Goal: Task Accomplishment & Management: Complete application form

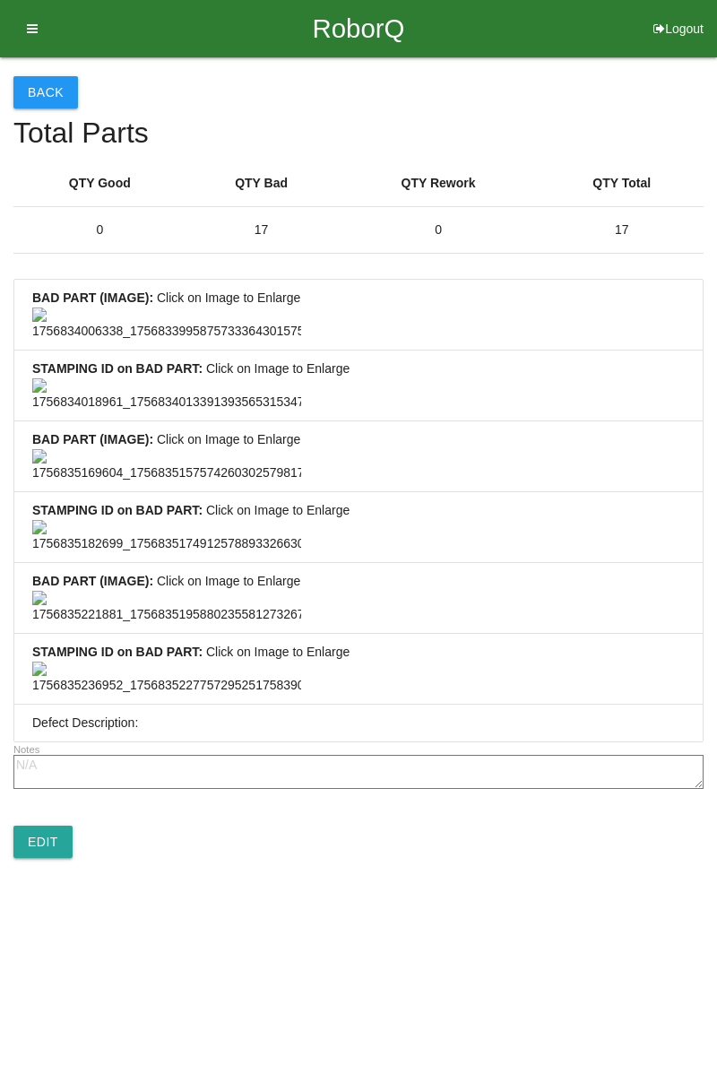
scroll to position [1333, 0]
click at [57, 858] on link "Edit" at bounding box center [42, 842] width 59 height 32
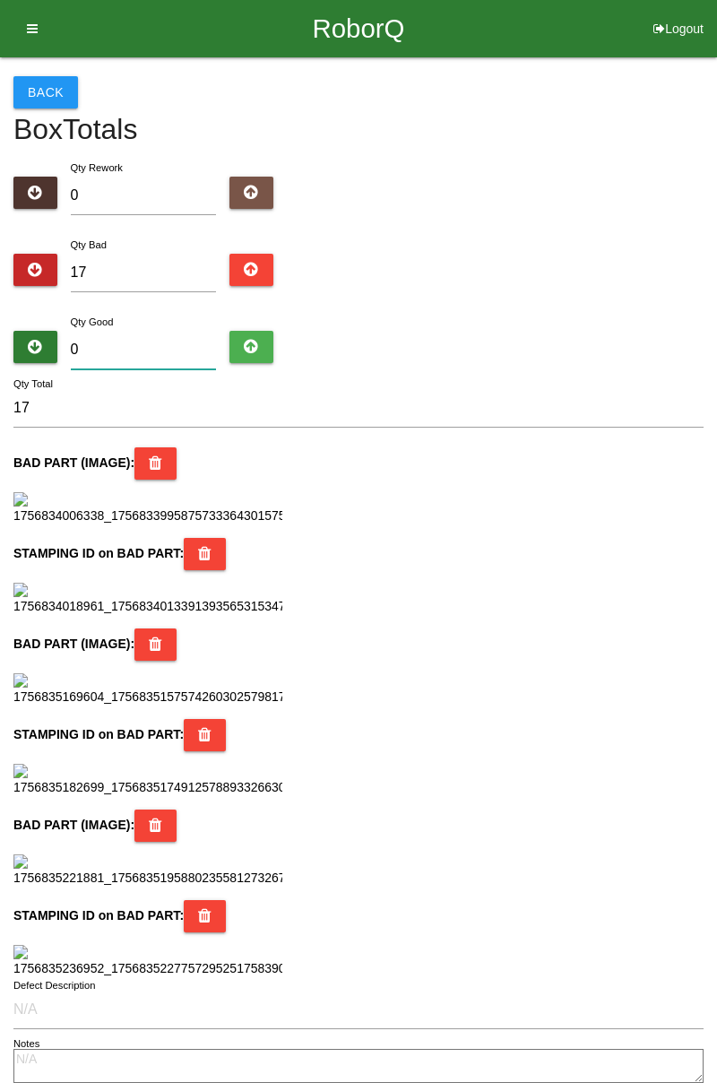
click at [130, 346] on input "0" at bounding box center [144, 350] width 146 height 39
type input "6"
type input "23"
type input "67"
type input "84"
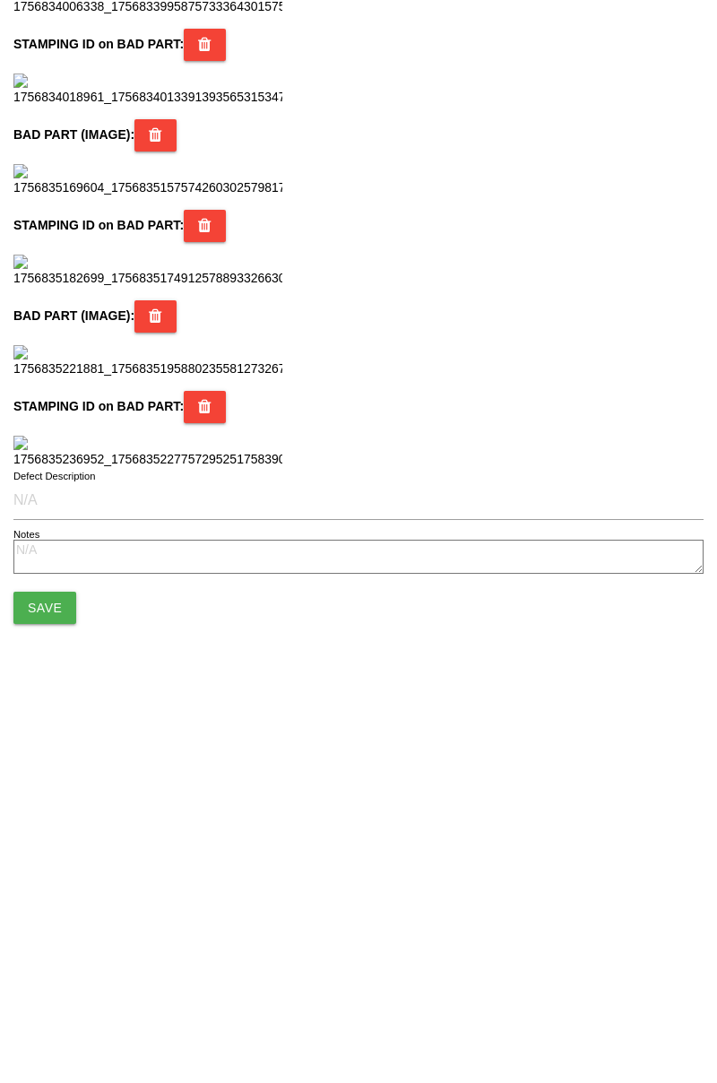
scroll to position [1592, 0]
type input "67"
click at [54, 981] on button "Save" at bounding box center [44, 977] width 63 height 32
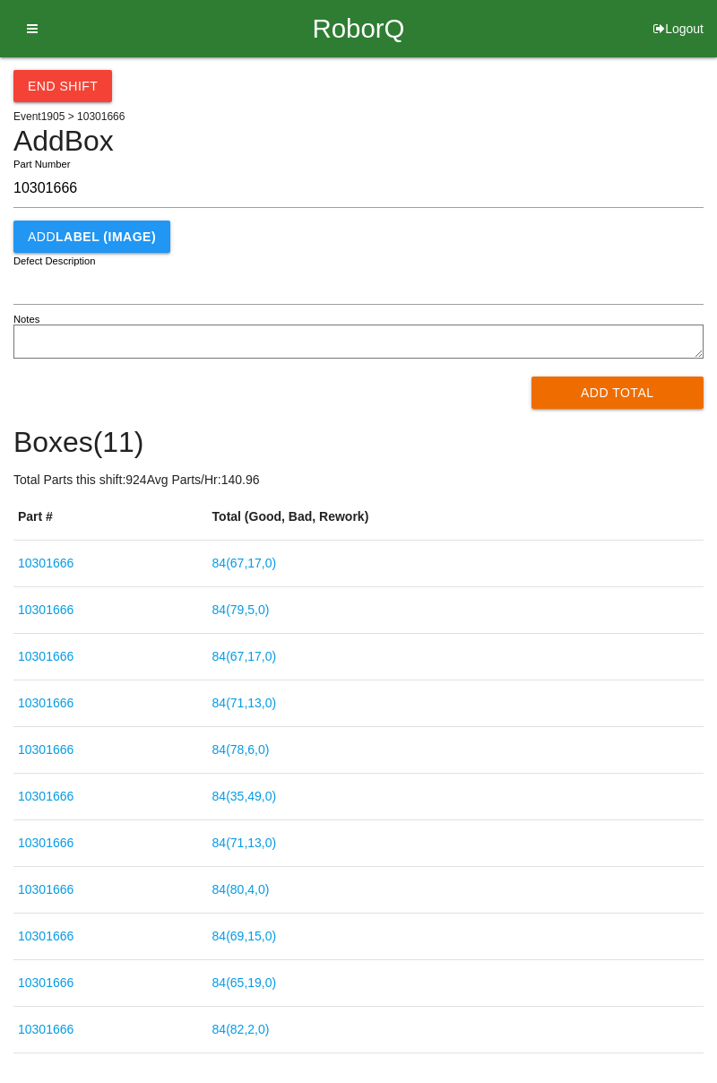
type input "10301666"
click at [627, 391] on button "Add Total" at bounding box center [618, 392] width 173 height 32
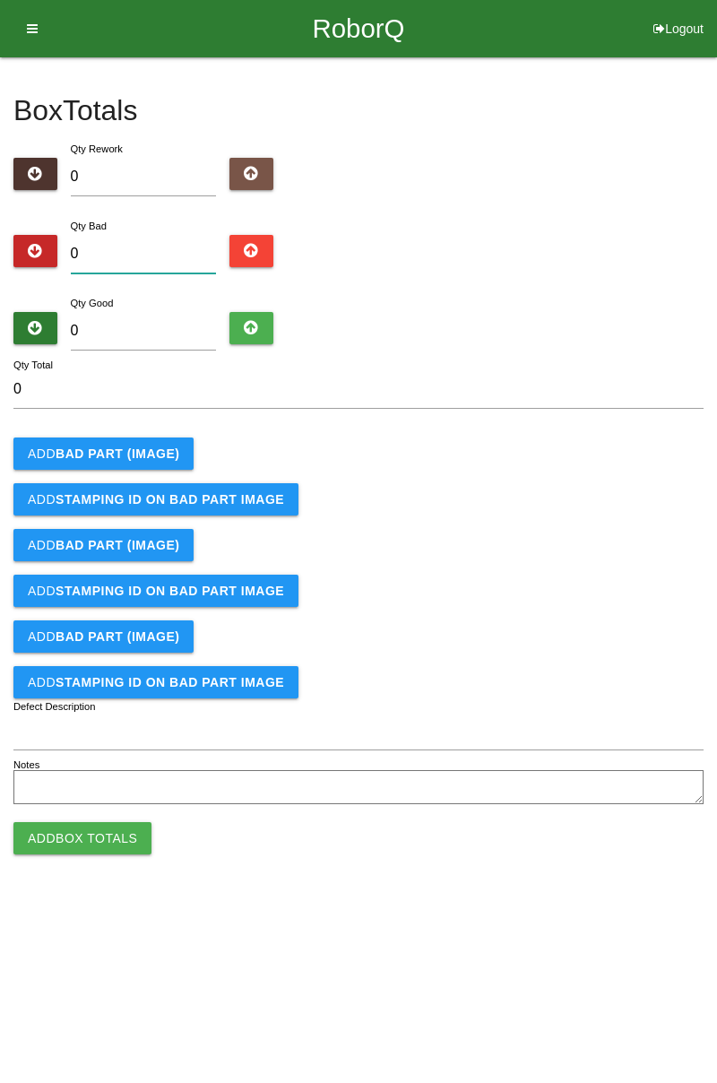
click at [177, 238] on input "0" at bounding box center [144, 254] width 146 height 39
type input "4"
click at [153, 463] on button "Add BAD PART (IMAGE)" at bounding box center [103, 453] width 180 height 32
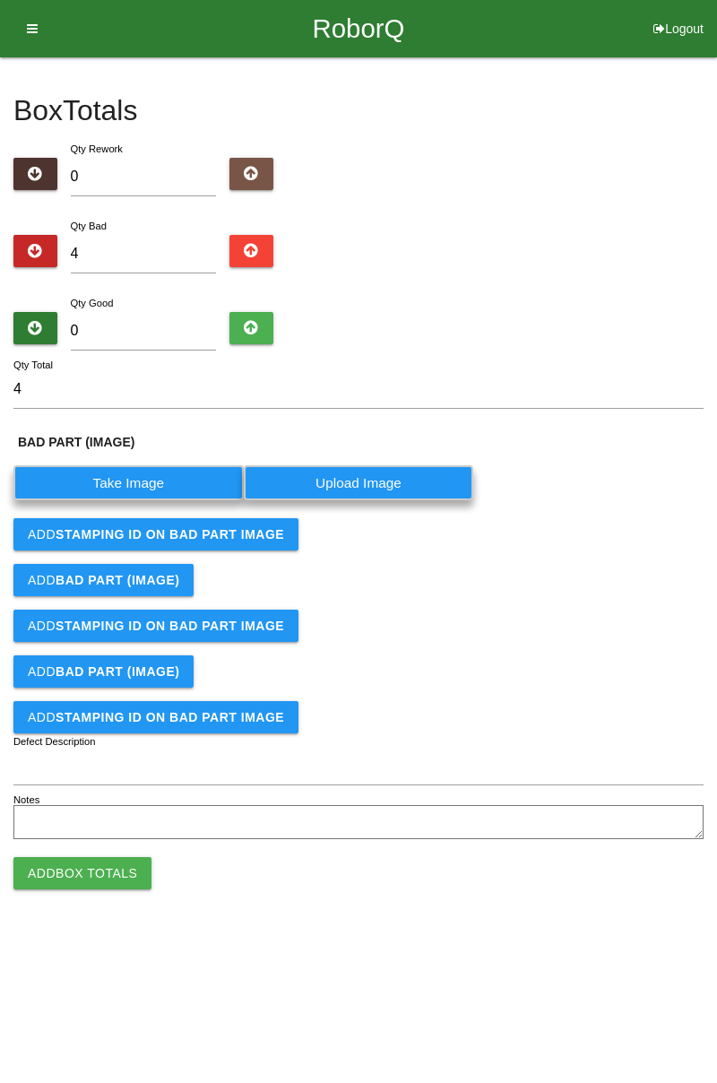
click at [156, 478] on label "Take Image" at bounding box center [128, 482] width 230 height 35
click at [0, 0] on \(IMAGE\) "Take Image" at bounding box center [0, 0] width 0 height 0
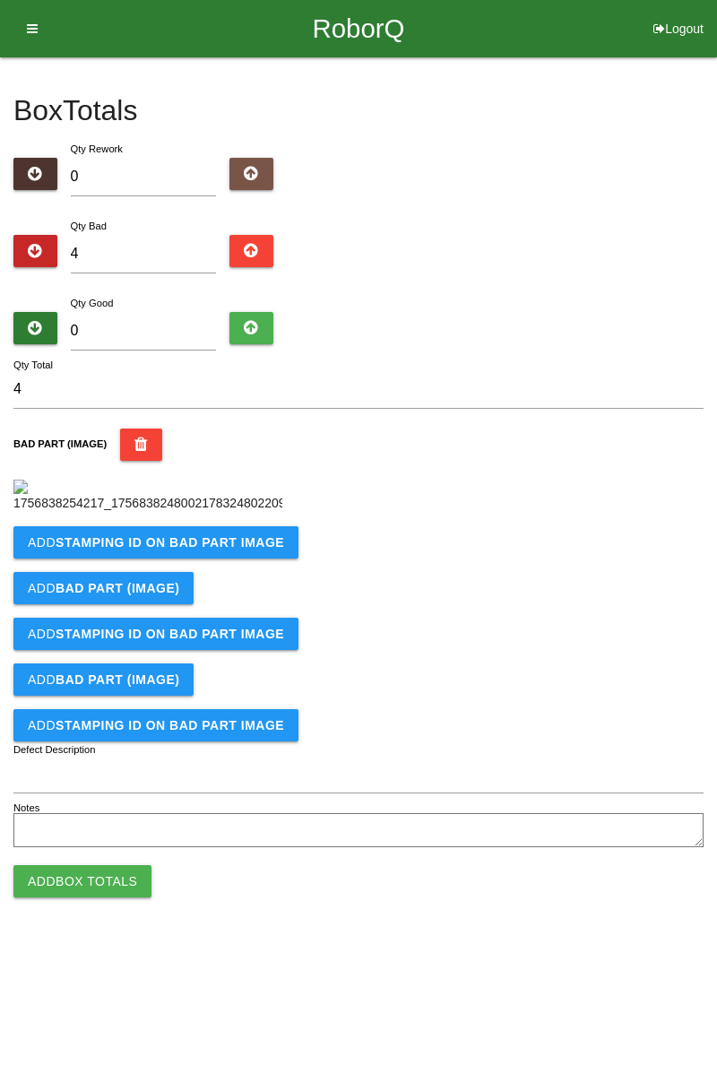
click at [235, 549] on b "STAMPING ID on BAD PART Image" at bounding box center [170, 542] width 229 height 14
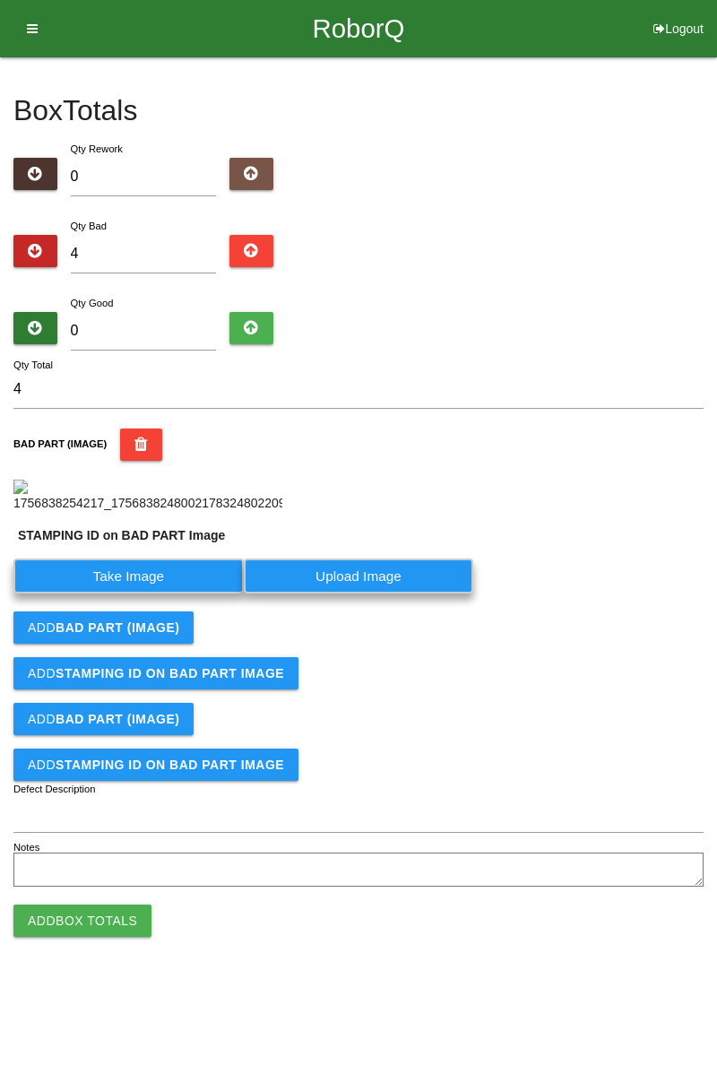
click at [167, 593] on label "Take Image" at bounding box center [128, 575] width 230 height 35
click at [0, 0] on PART "Take Image" at bounding box center [0, 0] width 0 height 0
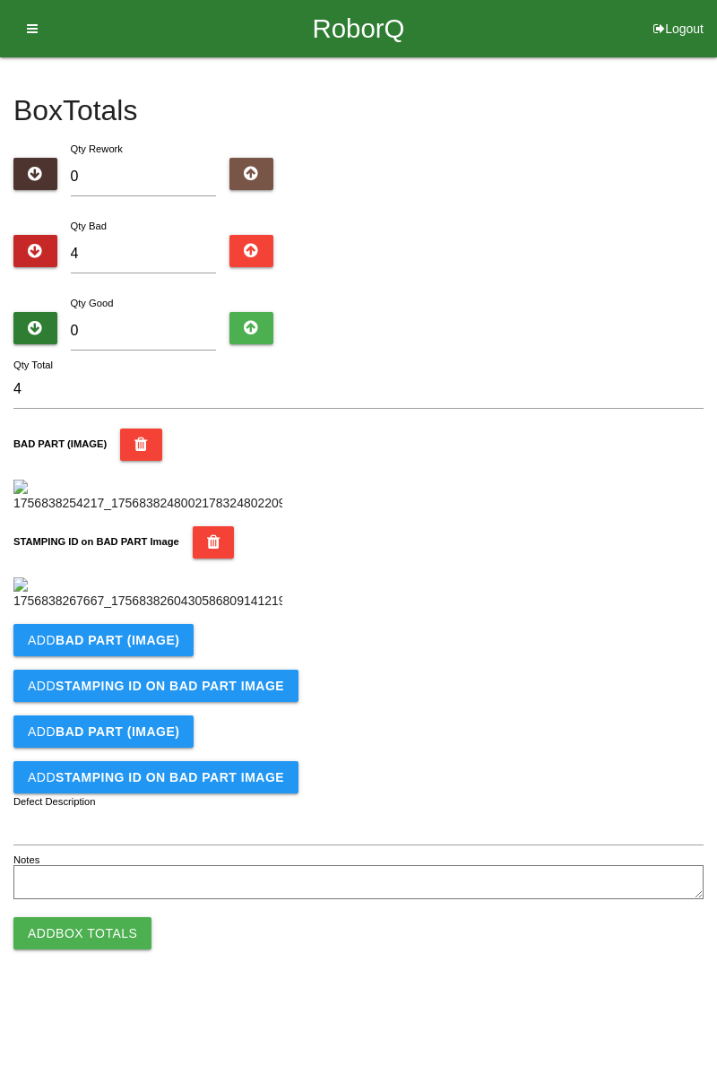
scroll to position [394, 0]
click at [170, 647] on b "BAD PART (IMAGE)" at bounding box center [118, 640] width 124 height 14
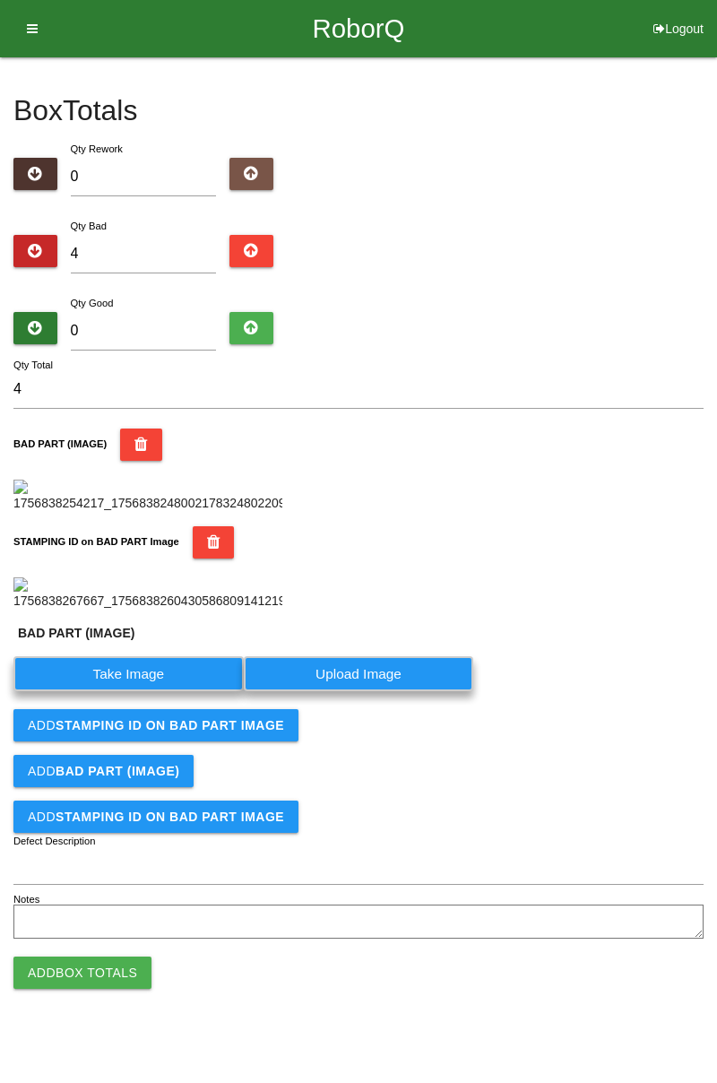
click at [148, 691] on label "Take Image" at bounding box center [128, 673] width 230 height 35
click at [0, 0] on \(IMAGE\) "Take Image" at bounding box center [0, 0] width 0 height 0
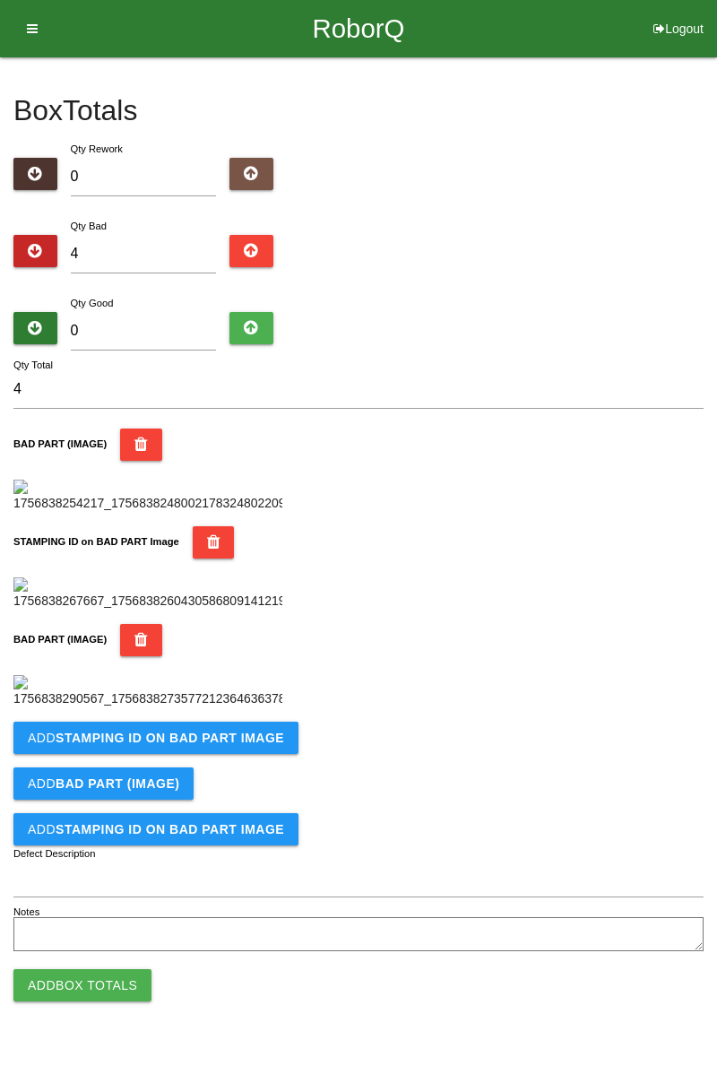
scroll to position [688, 0]
click at [277, 754] on button "Add STAMPING ID on BAD PART Image" at bounding box center [155, 738] width 285 height 32
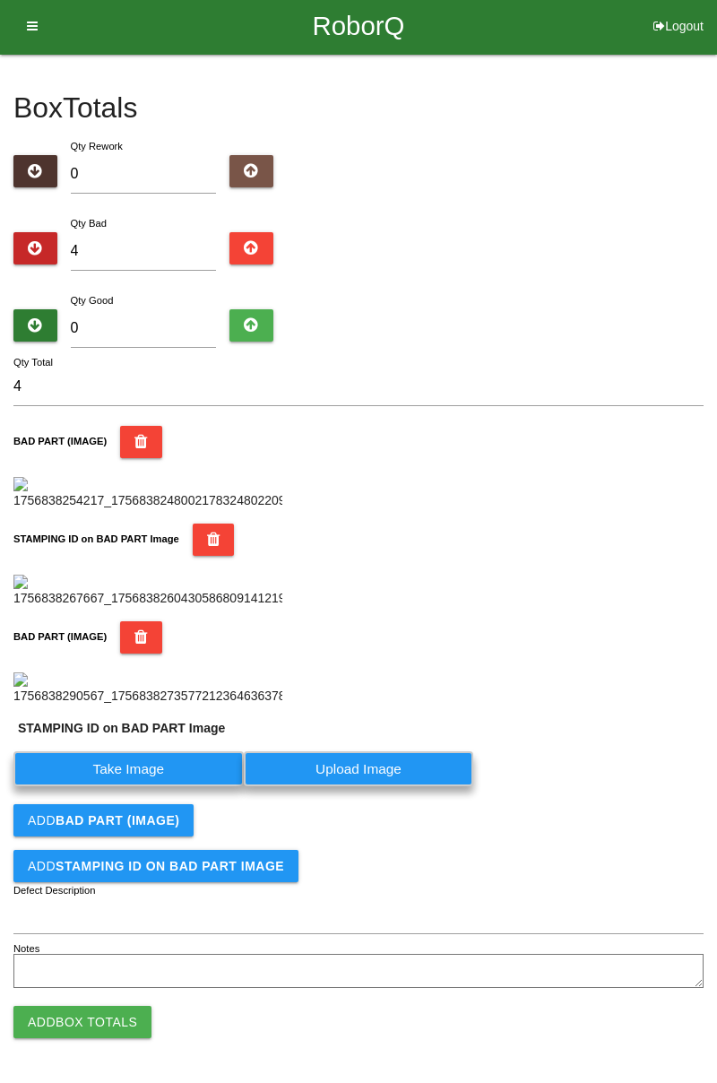
click at [176, 786] on label "Take Image" at bounding box center [128, 768] width 230 height 35
click at [0, 0] on PART "Take Image" at bounding box center [0, 0] width 0 height 0
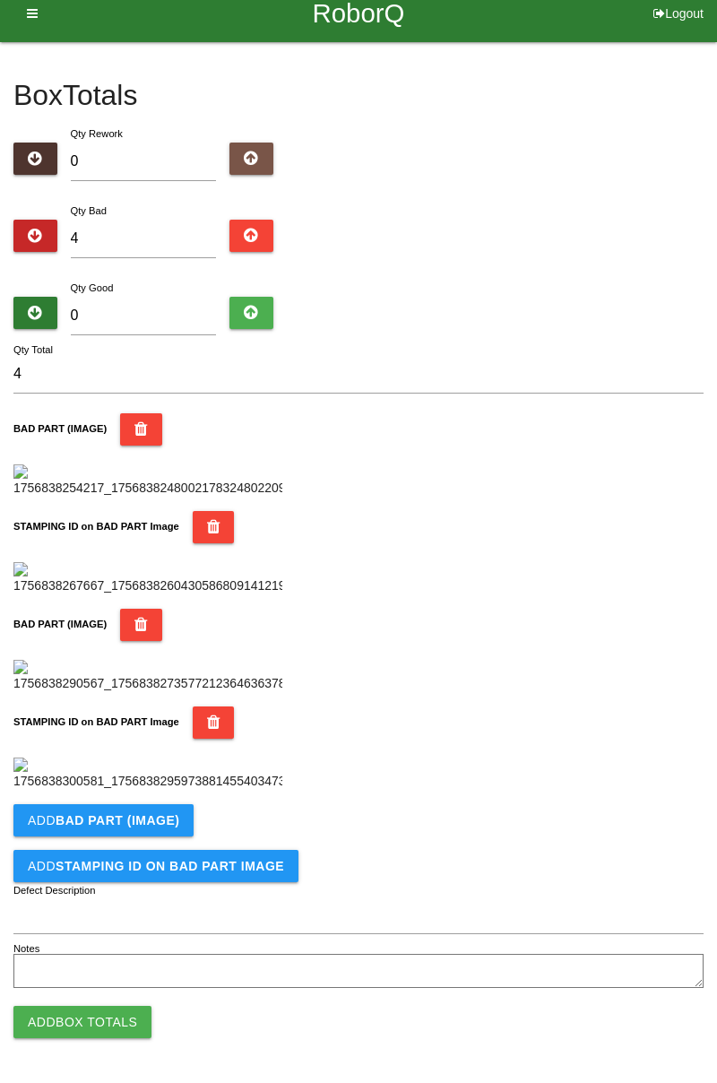
scroll to position [982, 0]
click at [167, 817] on b "BAD PART (IMAGE)" at bounding box center [118, 820] width 124 height 14
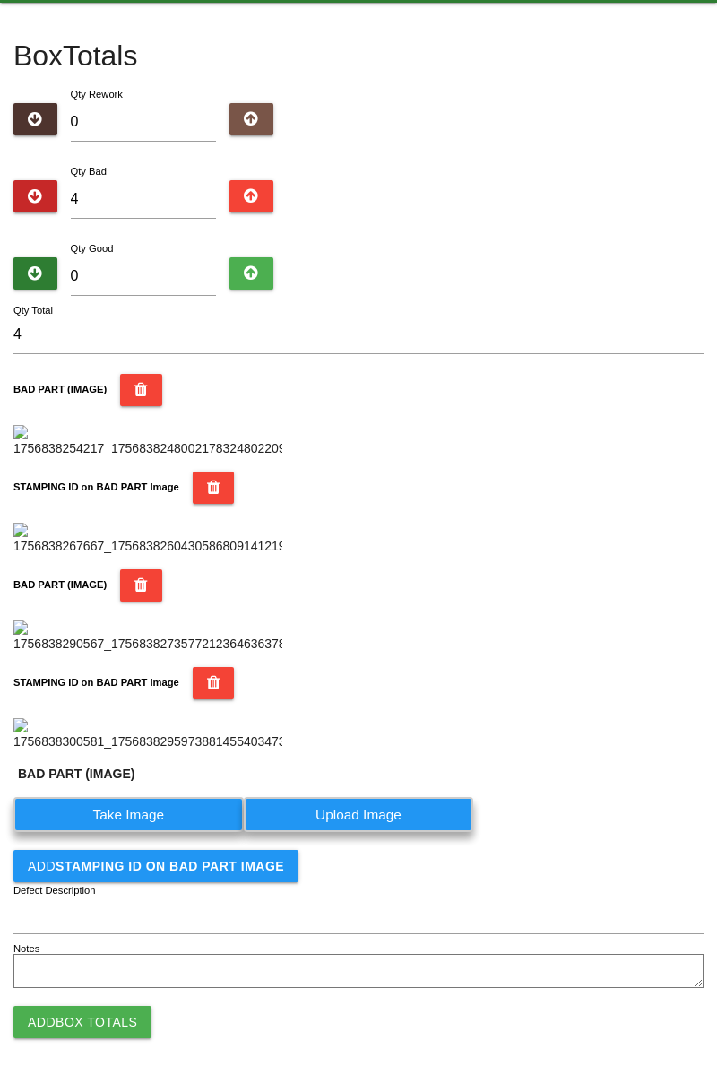
click at [166, 832] on label "Take Image" at bounding box center [128, 814] width 230 height 35
click at [0, 0] on \(IMAGE\) "Take Image" at bounding box center [0, 0] width 0 height 0
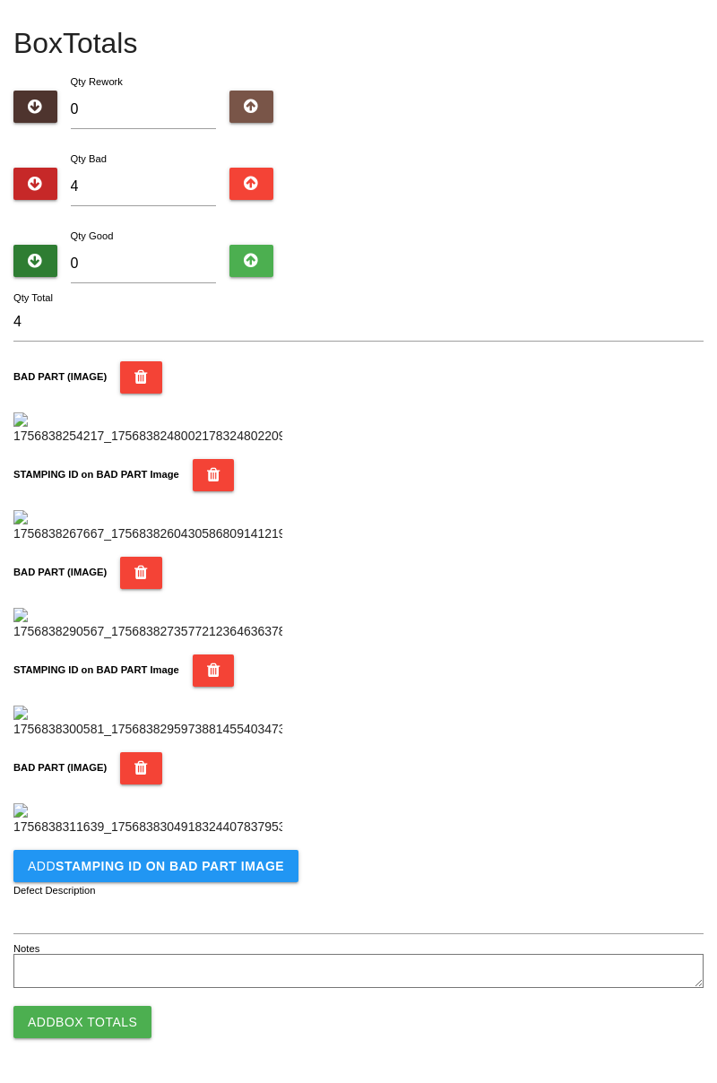
scroll to position [1276, 0]
click at [238, 871] on b "STAMPING ID on BAD PART Image" at bounding box center [170, 866] width 229 height 14
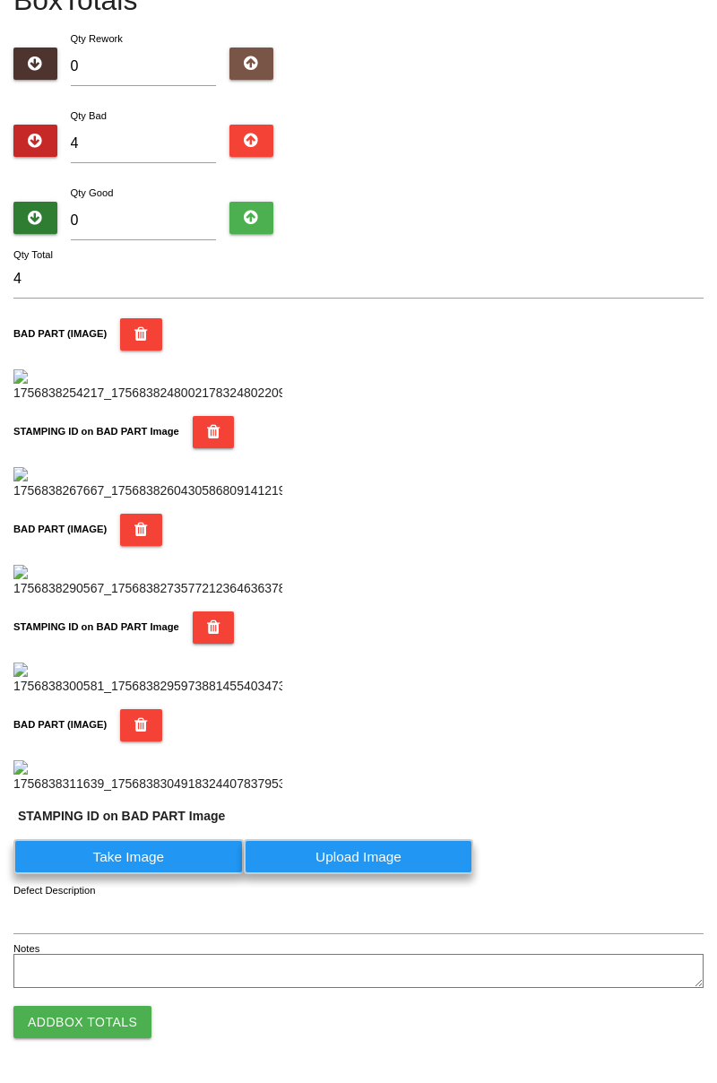
click at [165, 874] on label "Take Image" at bounding box center [128, 856] width 230 height 35
click at [0, 0] on PART "Take Image" at bounding box center [0, 0] width 0 height 0
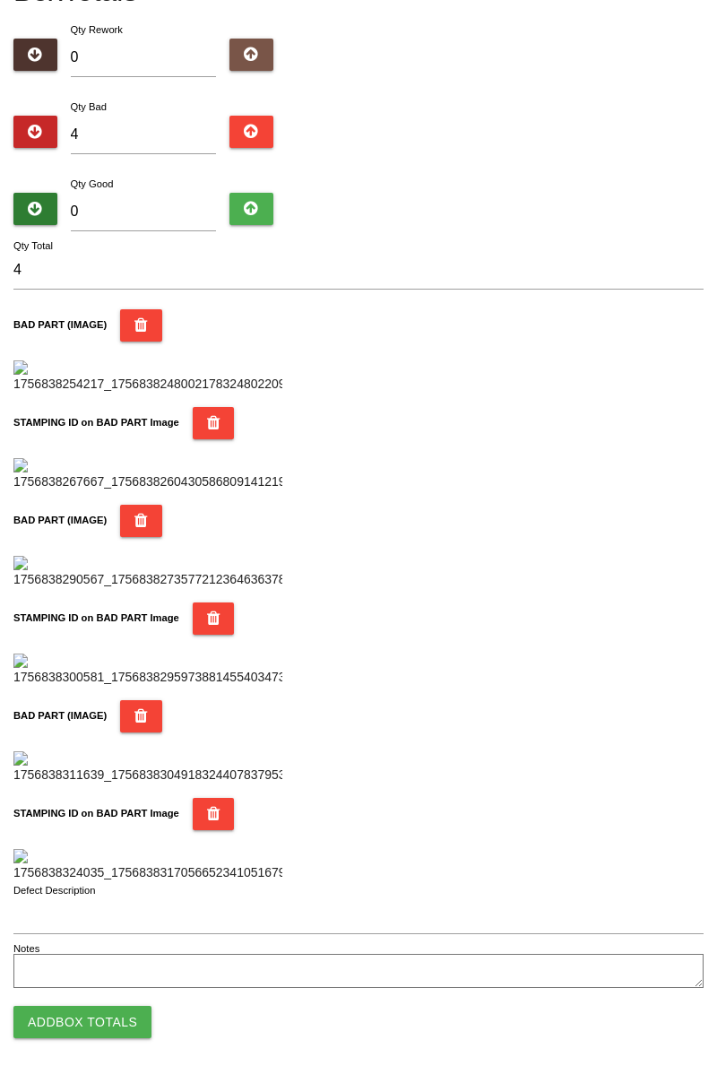
scroll to position [0, 0]
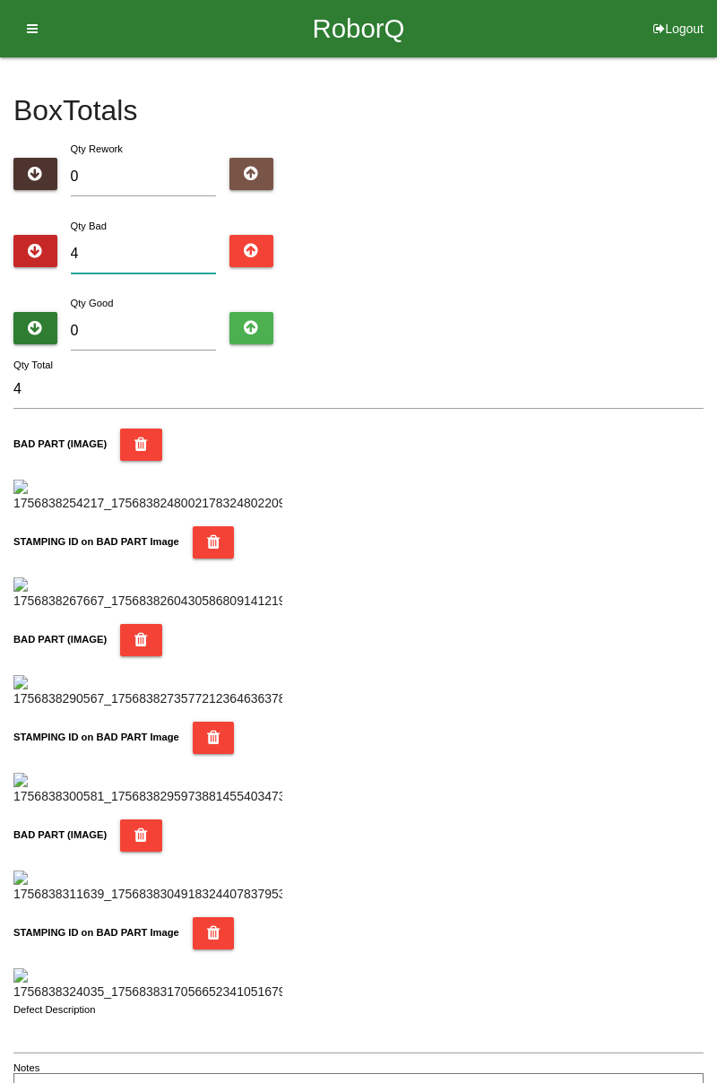
click at [167, 257] on input "4" at bounding box center [144, 254] width 146 height 39
type input "0"
type input "5"
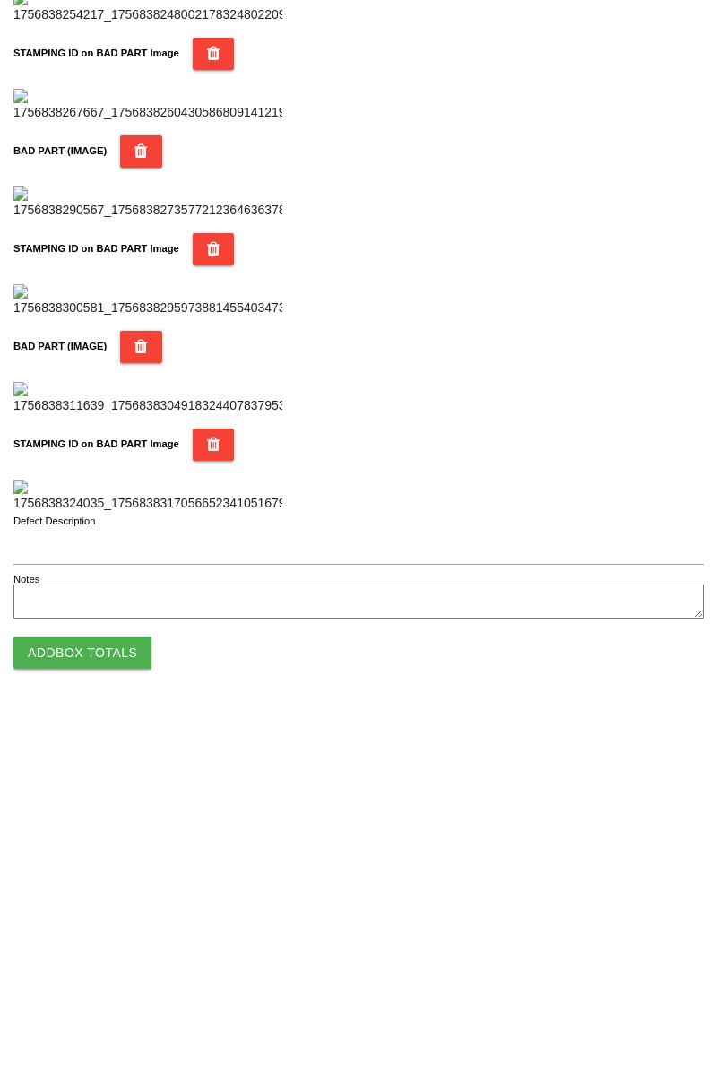
type input "5"
click at [86, 1033] on button "Add Box Totals" at bounding box center [82, 1022] width 138 height 32
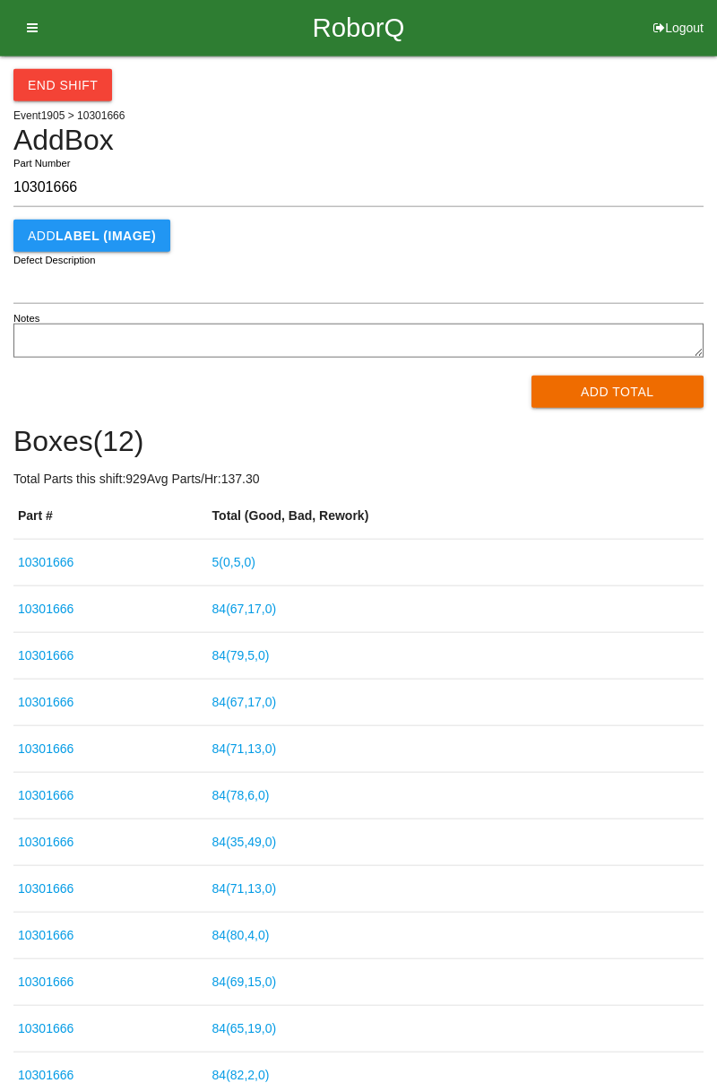
type input "10301666"
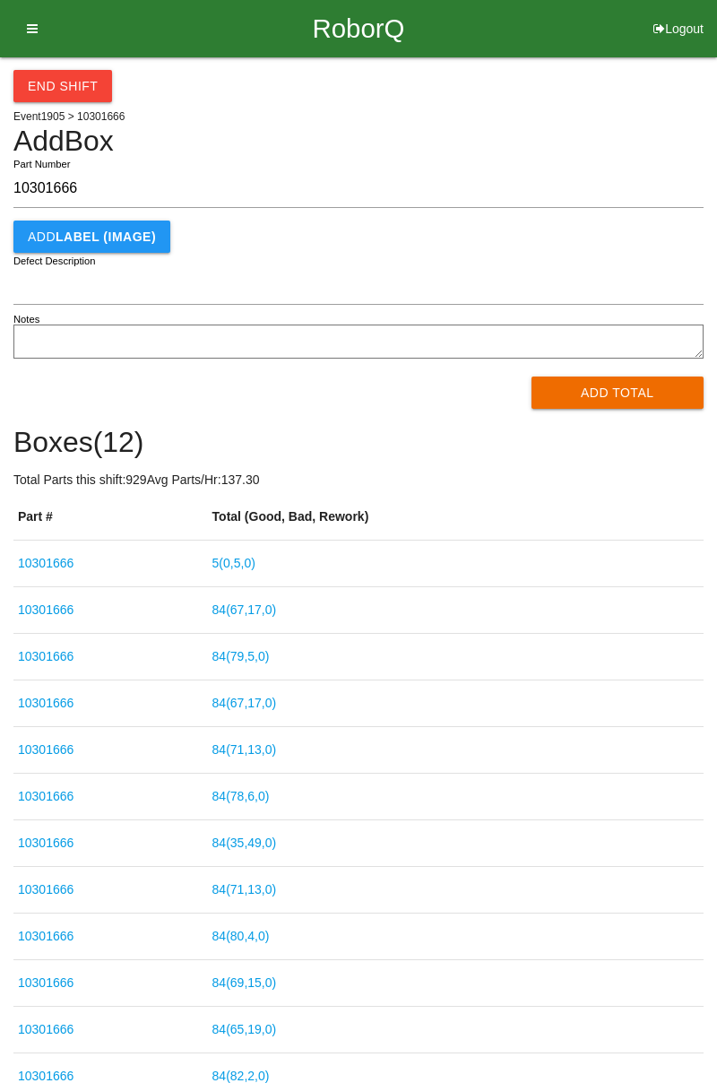
click at [640, 389] on button "Add Total" at bounding box center [618, 392] width 173 height 32
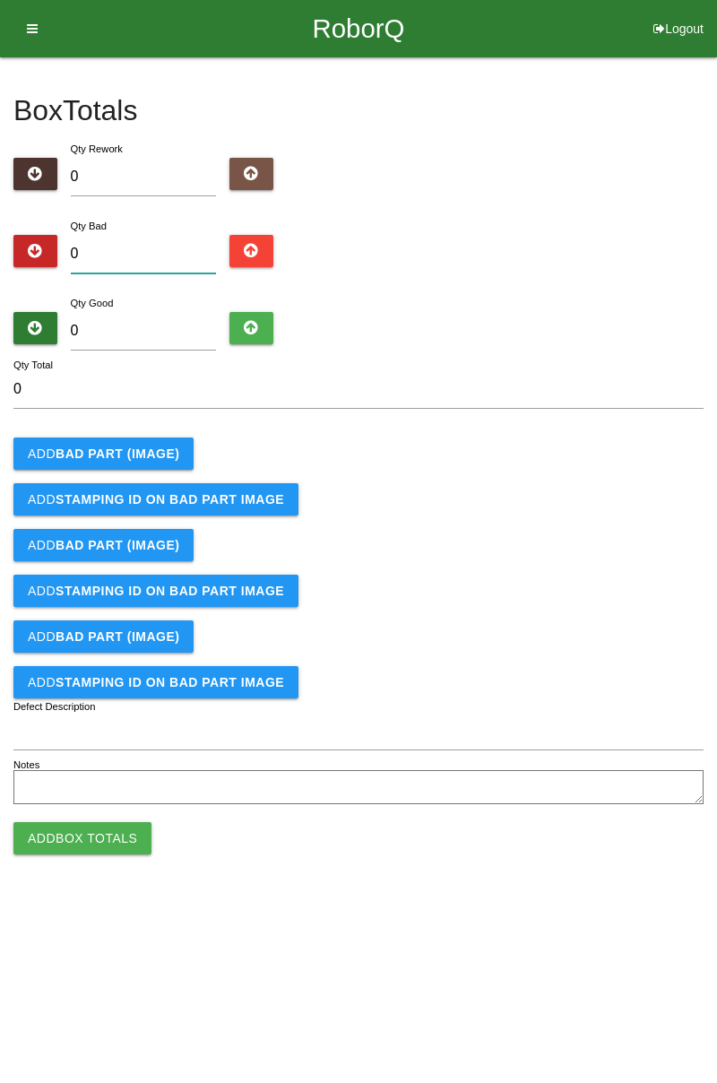
click at [161, 255] on input "0" at bounding box center [144, 254] width 146 height 39
type input "4"
click at [164, 440] on button "Add BAD PART (IMAGE)" at bounding box center [103, 453] width 180 height 32
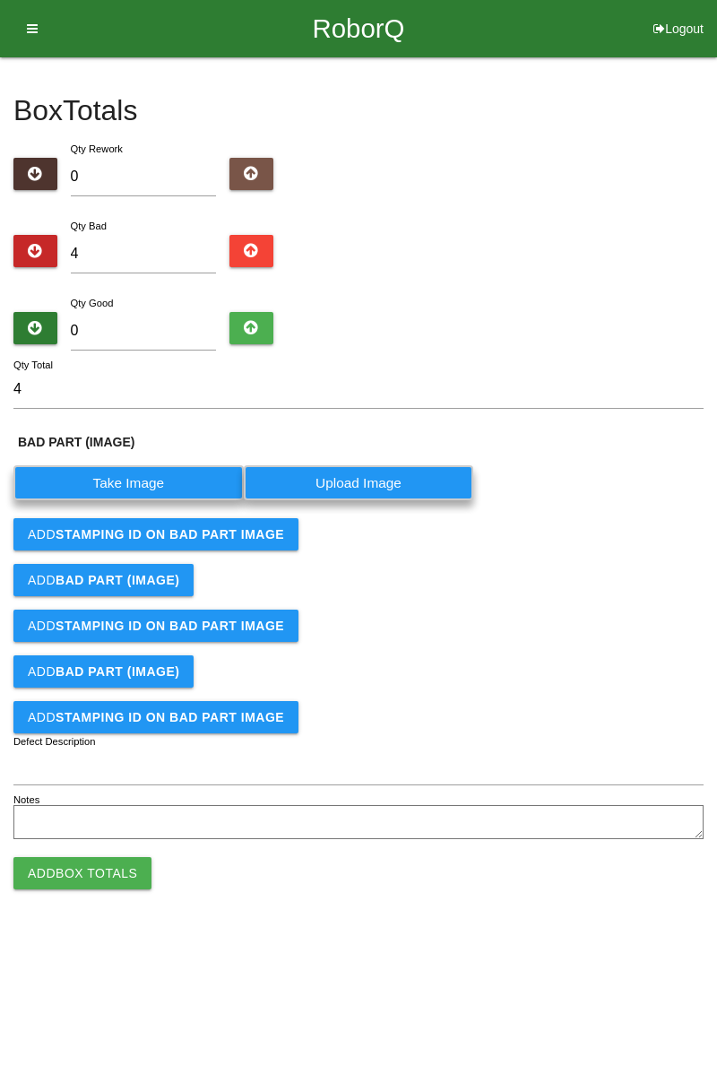
click at [163, 474] on label "Take Image" at bounding box center [128, 482] width 230 height 35
click at [0, 0] on \(IMAGE\) "Take Image" at bounding box center [0, 0] width 0 height 0
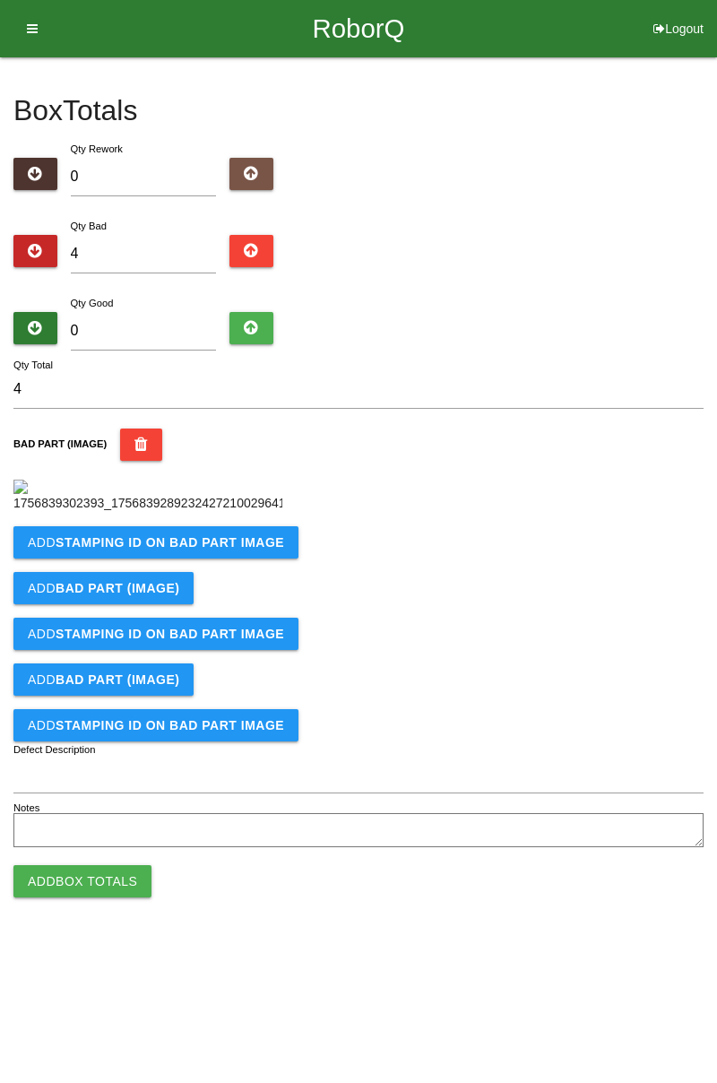
click at [251, 549] on b "STAMPING ID on BAD PART Image" at bounding box center [170, 542] width 229 height 14
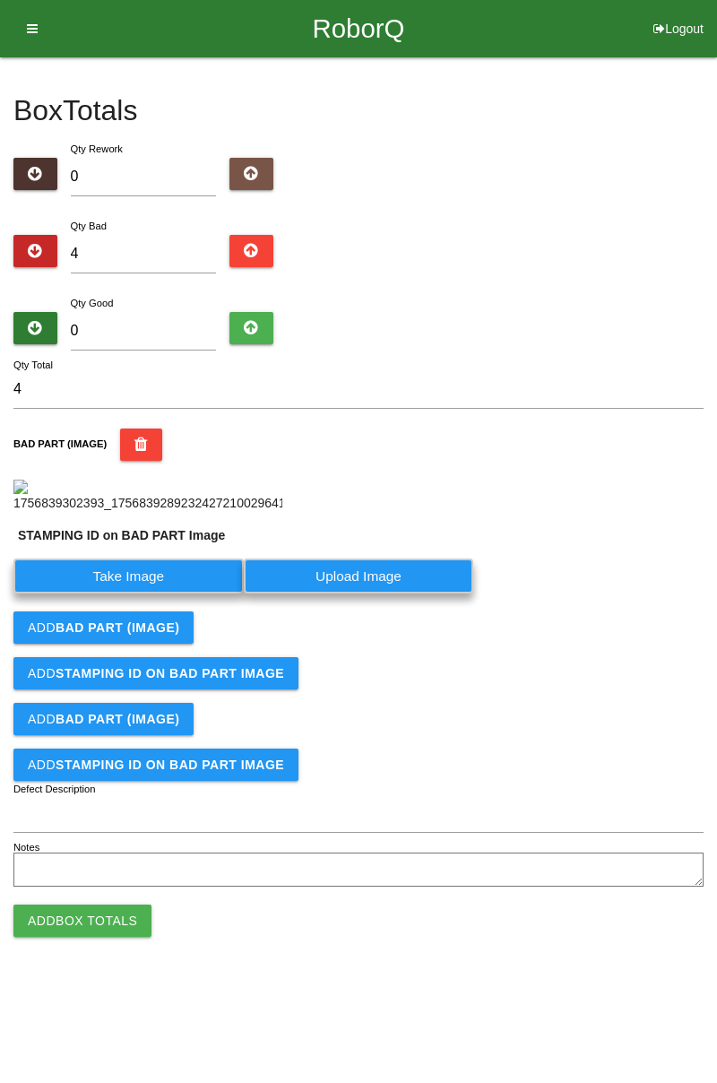
click at [179, 593] on label "Take Image" at bounding box center [128, 575] width 230 height 35
click at [0, 0] on PART "Take Image" at bounding box center [0, 0] width 0 height 0
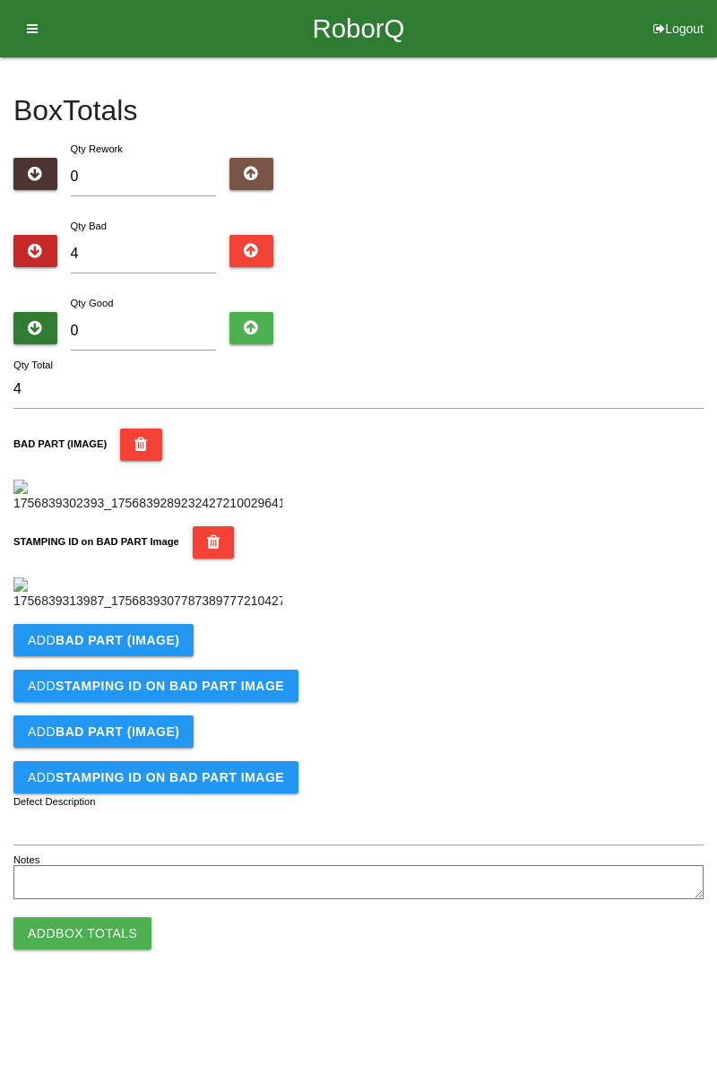
scroll to position [394, 0]
click at [148, 647] on b "BAD PART (IMAGE)" at bounding box center [118, 640] width 124 height 14
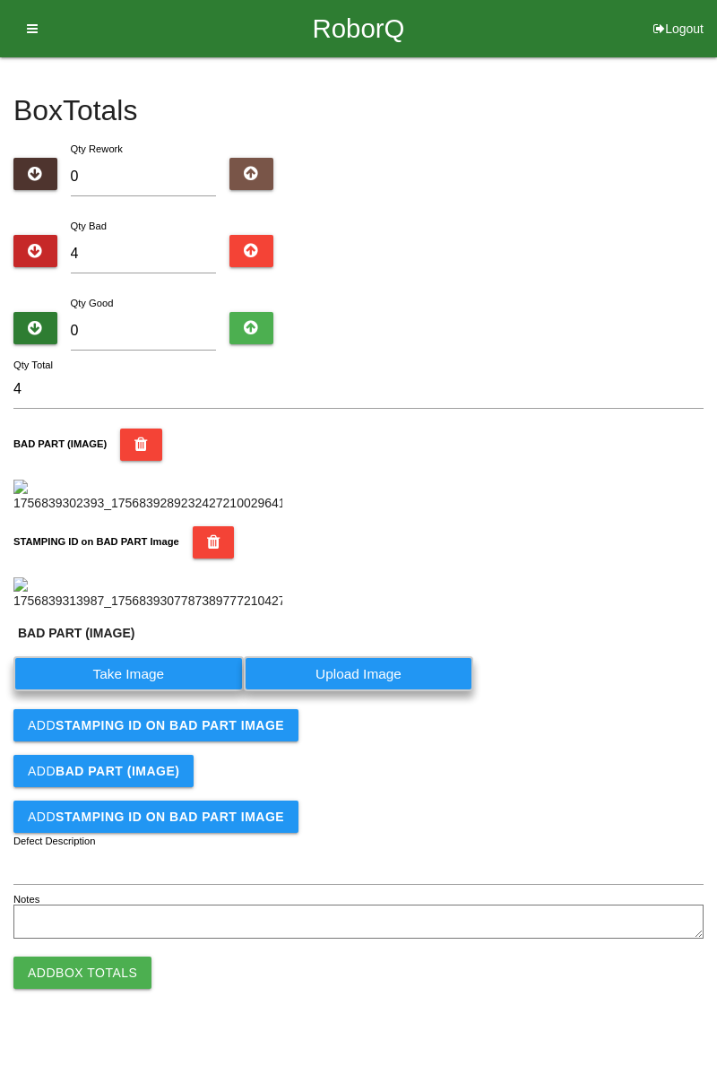
click at [151, 691] on label "Take Image" at bounding box center [128, 673] width 230 height 35
click at [0, 0] on \(IMAGE\) "Take Image" at bounding box center [0, 0] width 0 height 0
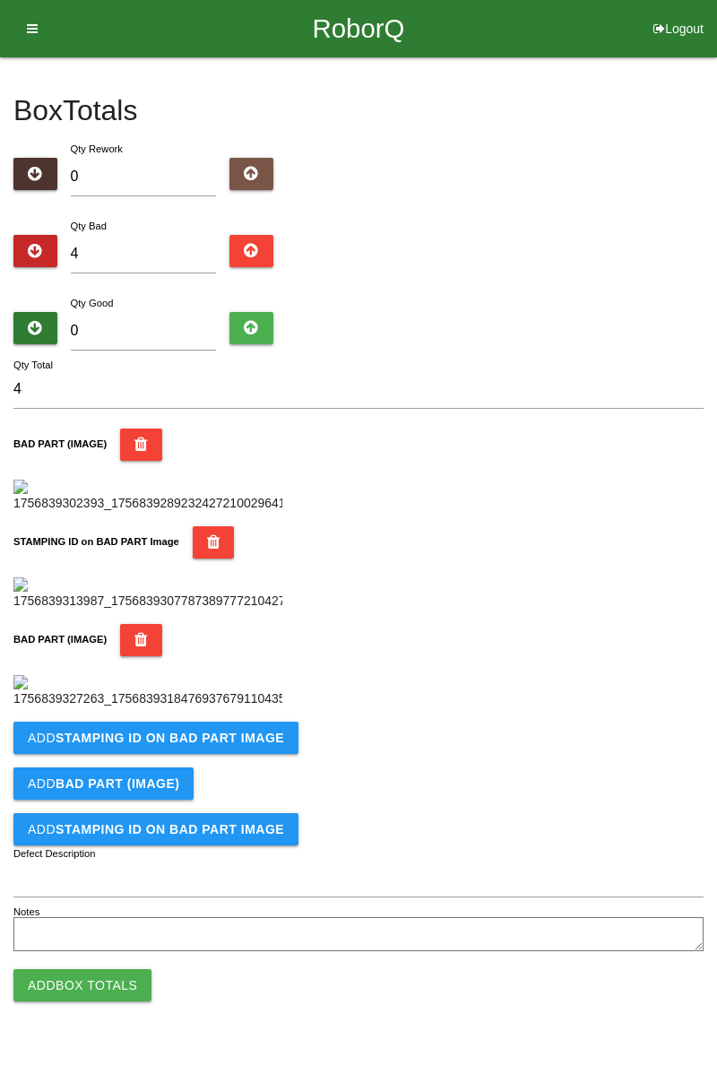
scroll to position [688, 0]
click at [227, 754] on button "Add STAMPING ID on BAD PART Image" at bounding box center [155, 738] width 285 height 32
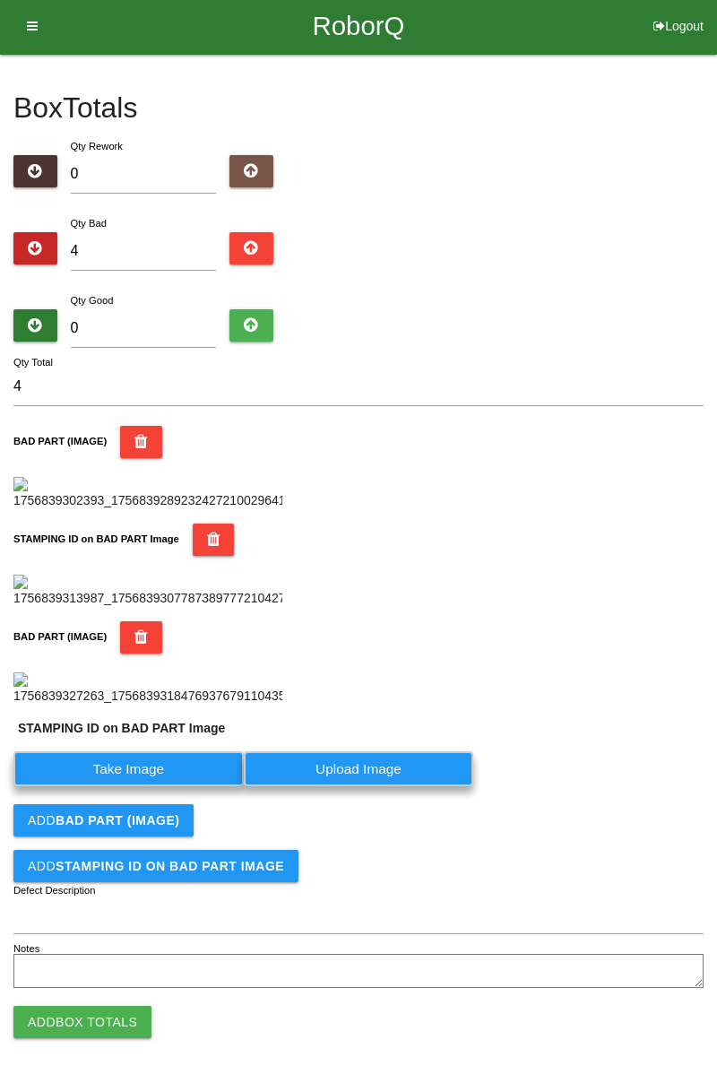
click at [186, 786] on label "Take Image" at bounding box center [128, 768] width 230 height 35
click at [0, 0] on PART "Take Image" at bounding box center [0, 0] width 0 height 0
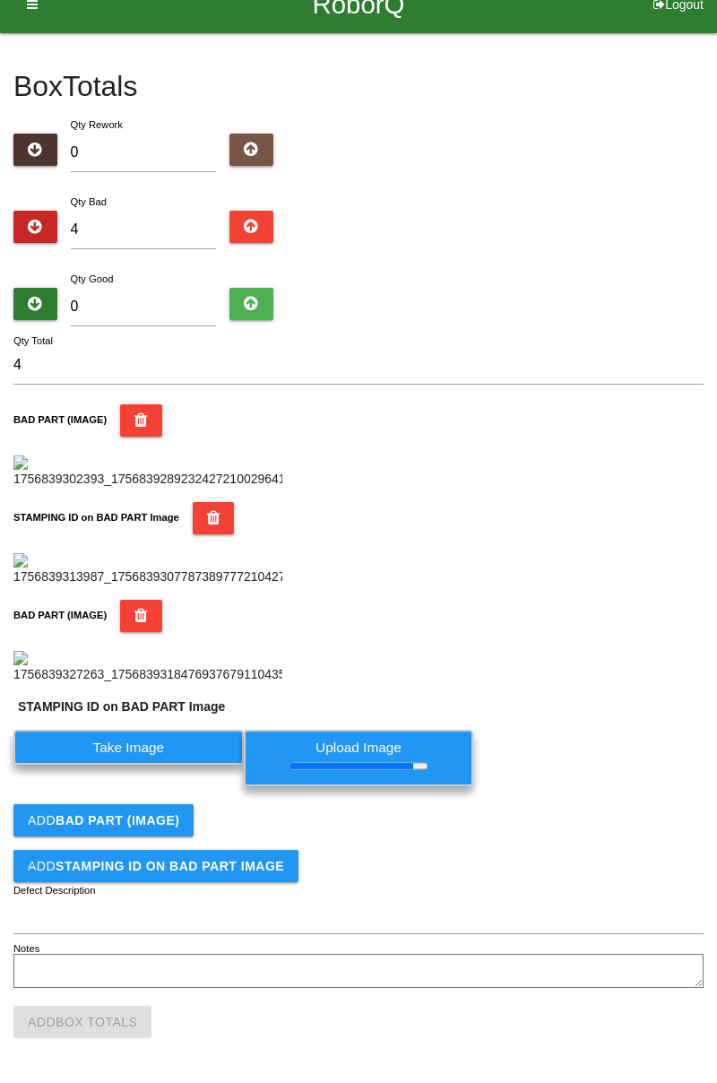
scroll to position [749, 0]
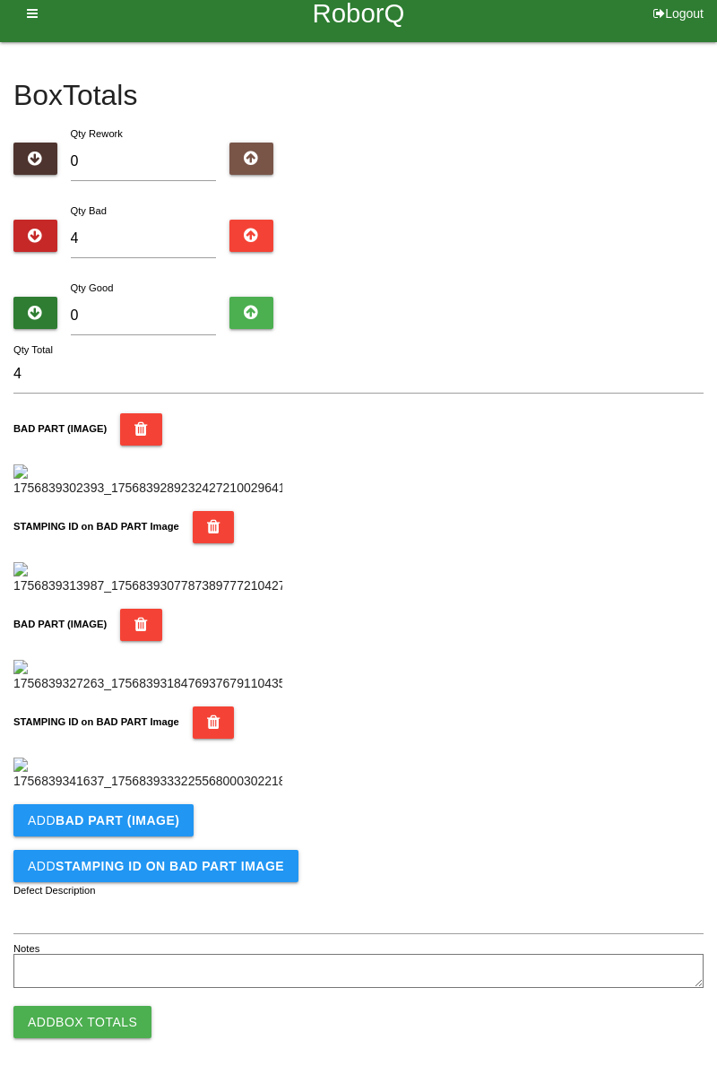
click at [153, 827] on button "Add BAD PART (IMAGE)" at bounding box center [103, 820] width 180 height 32
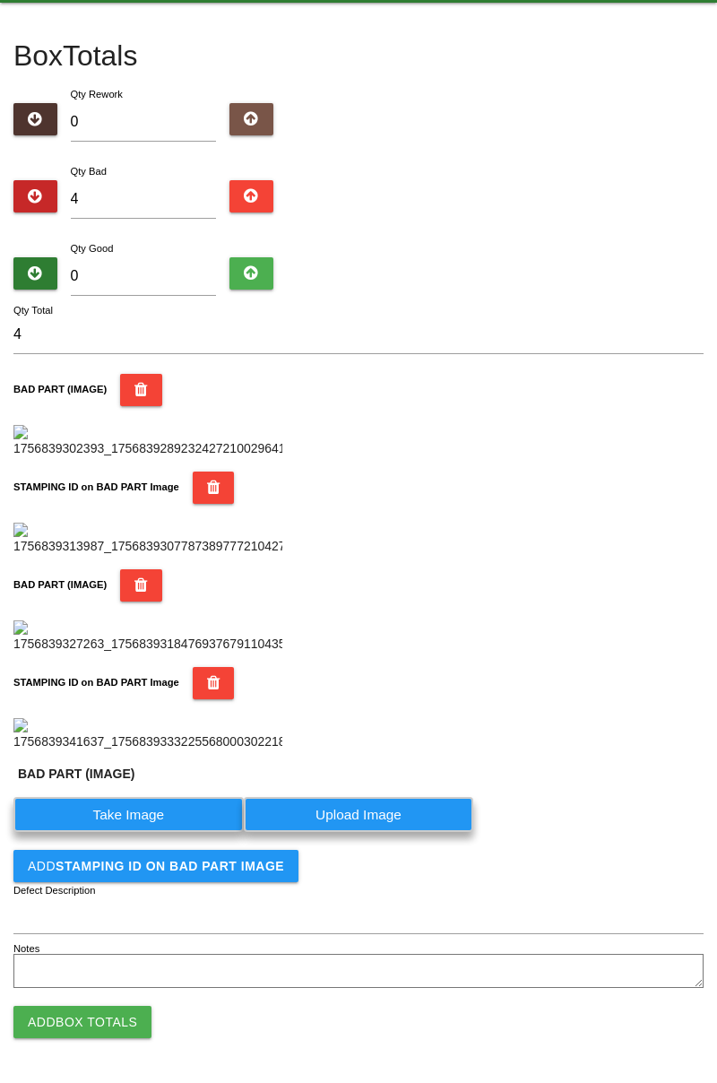
scroll to position [1022, 0]
click at [168, 811] on label "Take Image" at bounding box center [128, 814] width 230 height 35
click at [0, 0] on \(IMAGE\) "Take Image" at bounding box center [0, 0] width 0 height 0
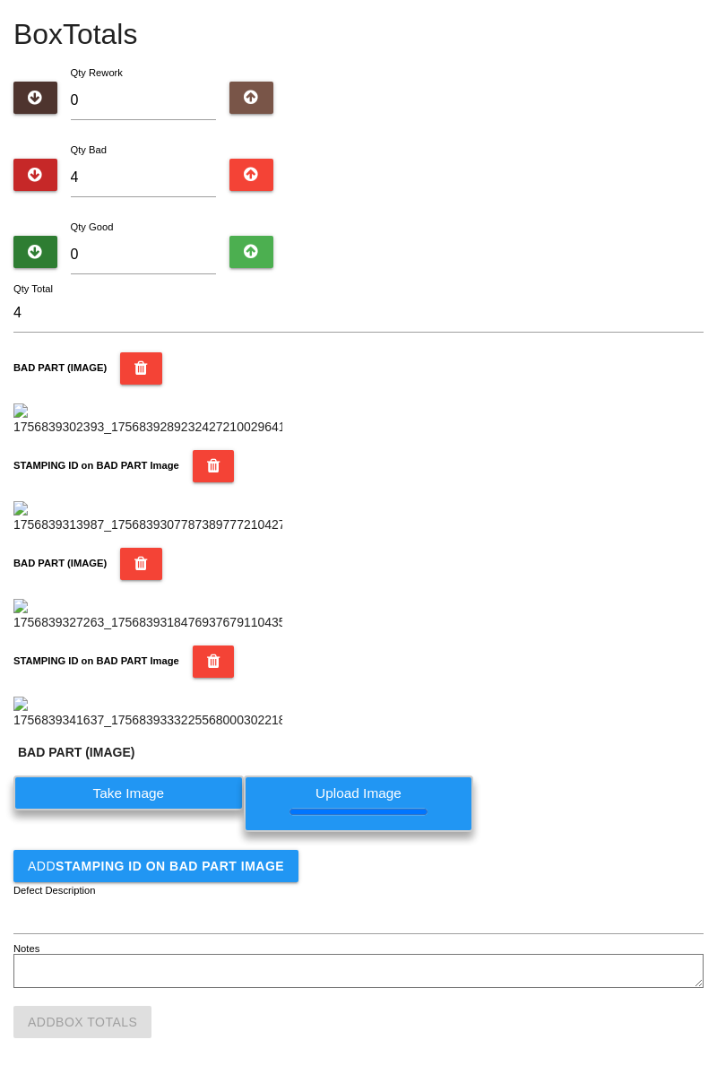
click at [203, 882] on button "Add STAMPING ID on BAD PART Image" at bounding box center [155, 866] width 285 height 32
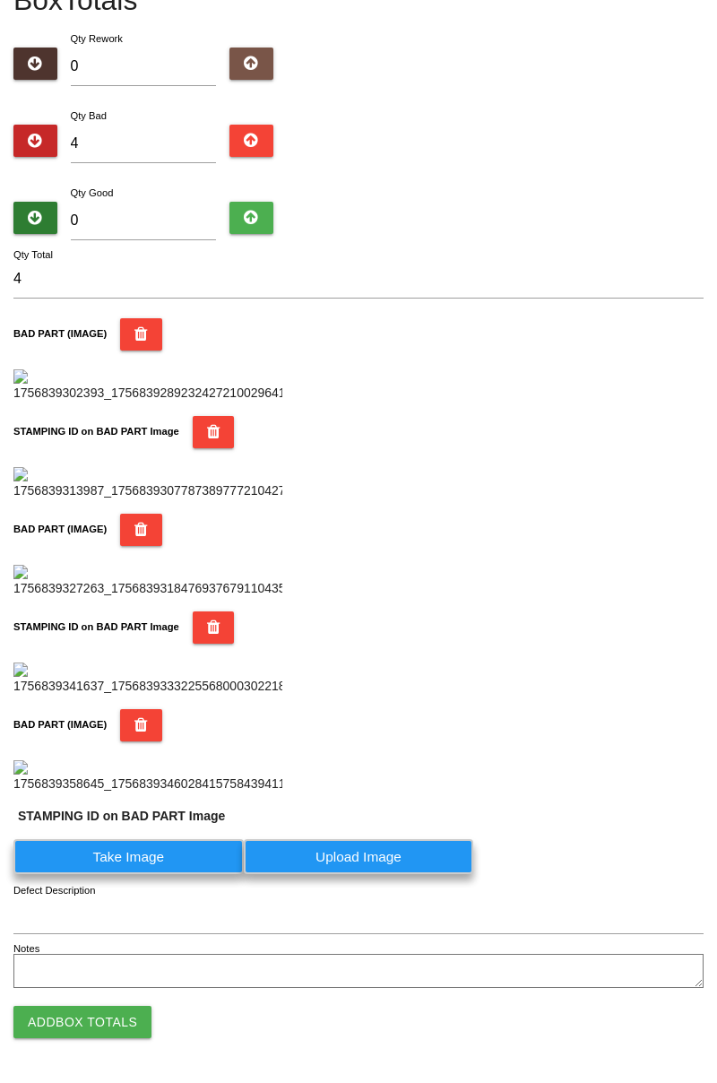
scroll to position [1319, 0]
click at [167, 859] on label "Take Image" at bounding box center [128, 856] width 230 height 35
click at [0, 0] on PART "Take Image" at bounding box center [0, 0] width 0 height 0
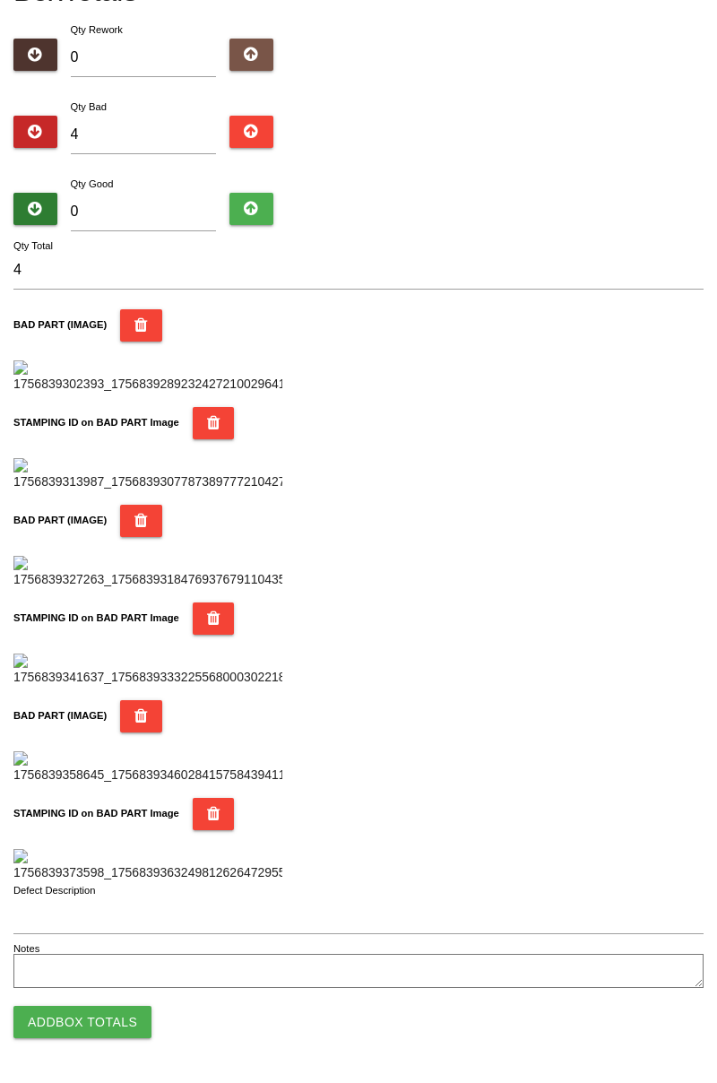
scroll to position [0, 0]
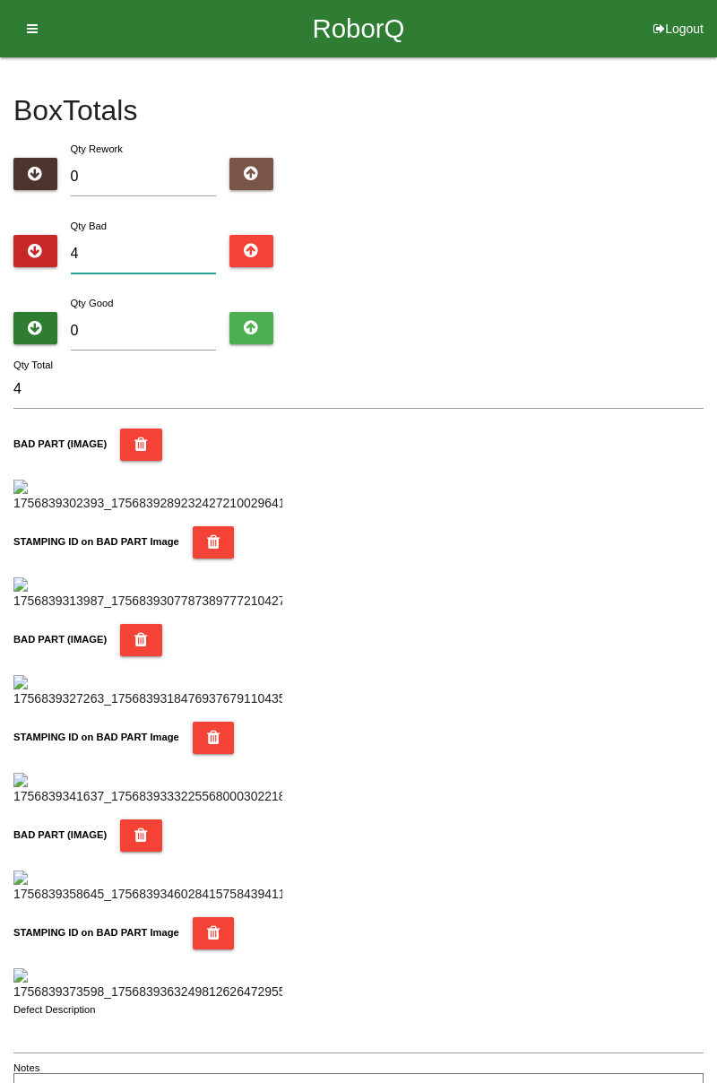
click at [161, 247] on input "4" at bounding box center [144, 254] width 146 height 39
type input "0"
type input "5"
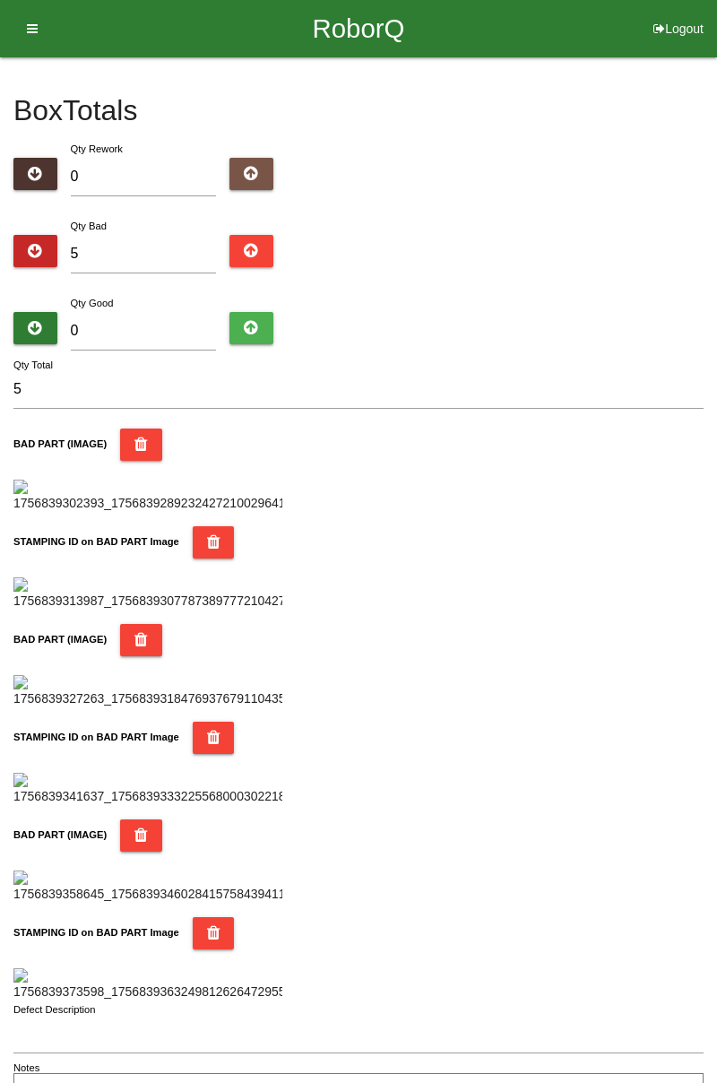
click at [709, 211] on div "Box Totals Translate Weight Weight unit: Rework Weight Bad Weight Good Weight 0…" at bounding box center [358, 584] width 717 height 1055
click at [161, 246] on input "5" at bounding box center [144, 254] width 146 height 39
type input "0"
type input "9"
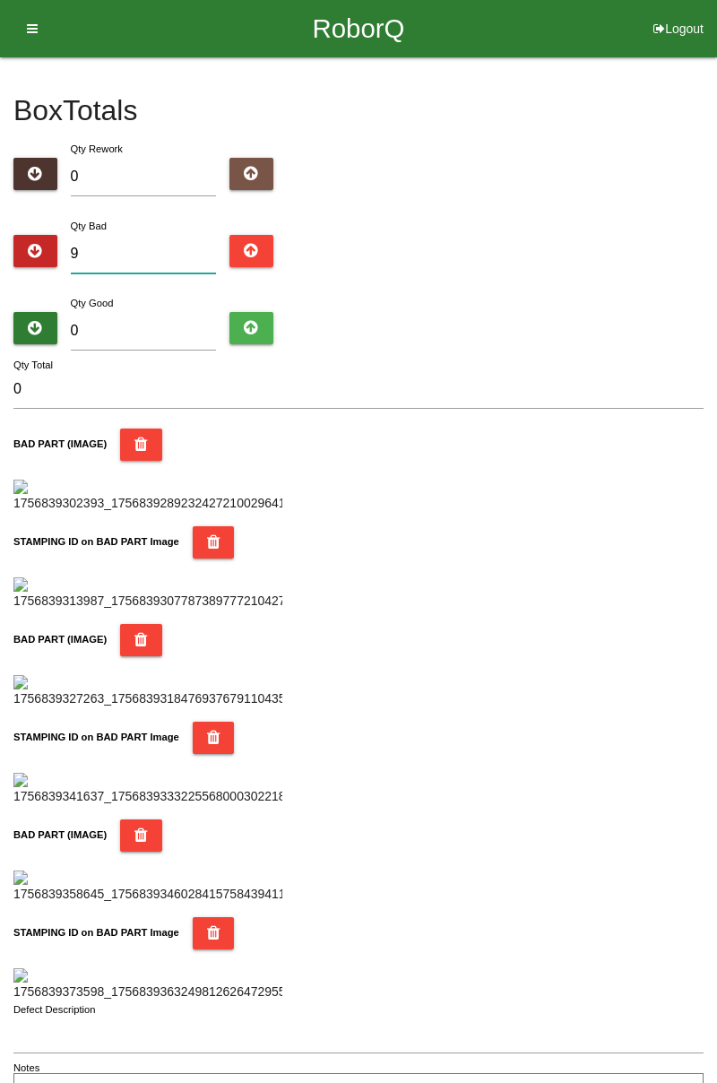
type input "9"
type input "0"
type input "1"
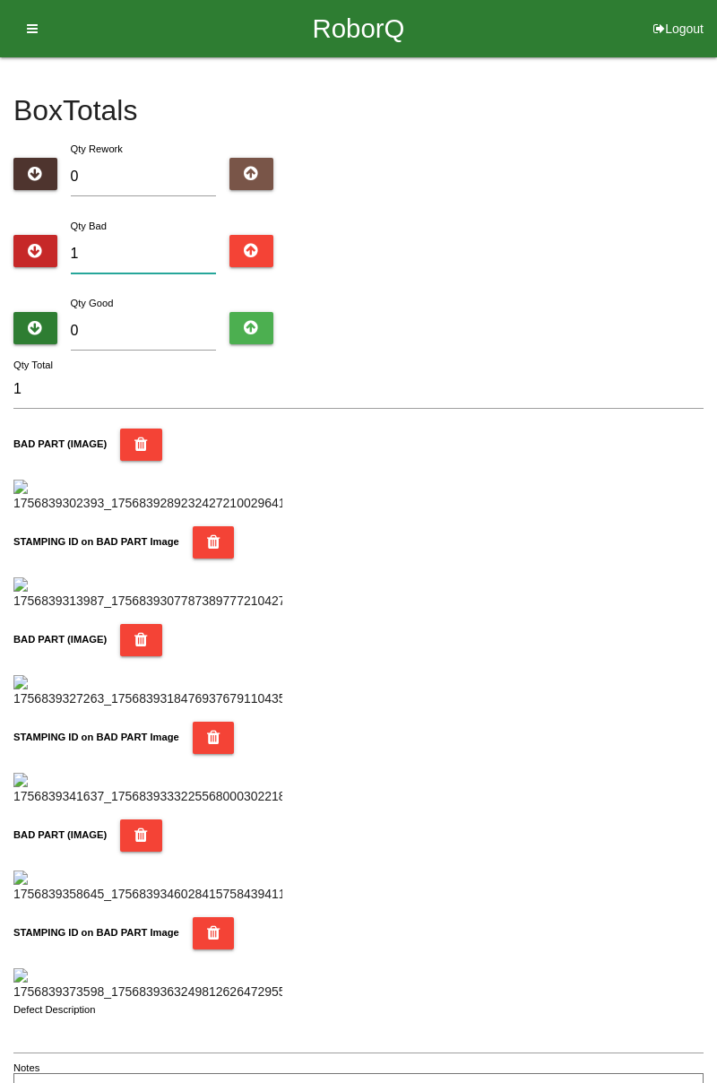
type input "11"
type input "1"
type input "17"
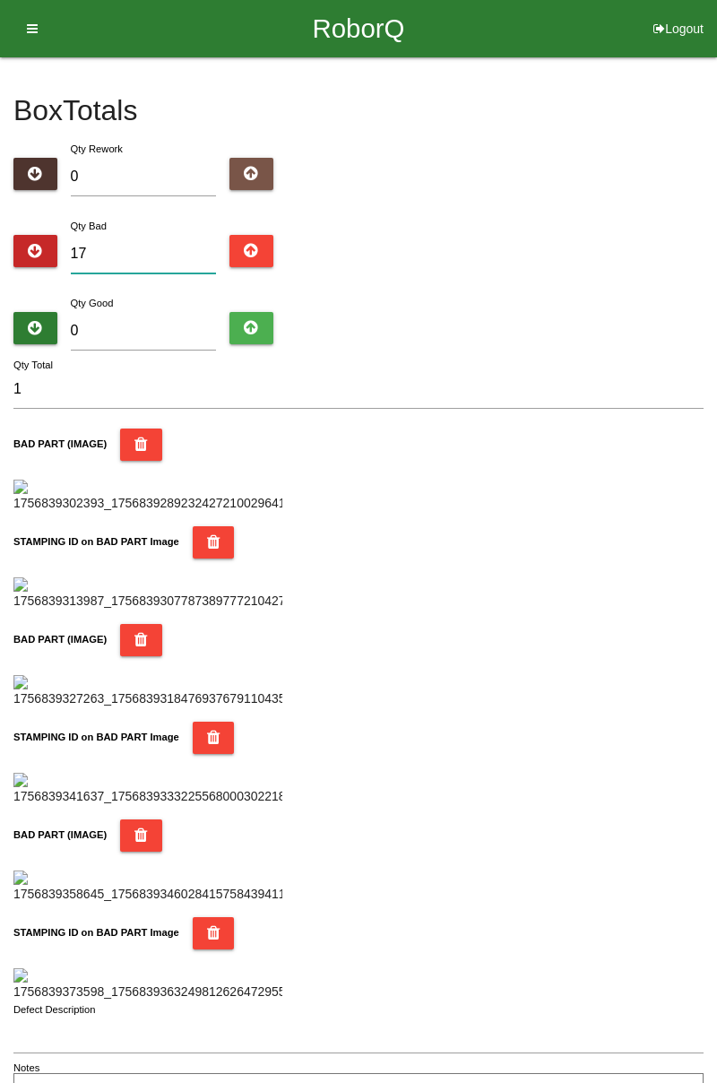
type input "17"
click at [193, 329] on input "0" at bounding box center [144, 331] width 146 height 39
type input "6"
type input "23"
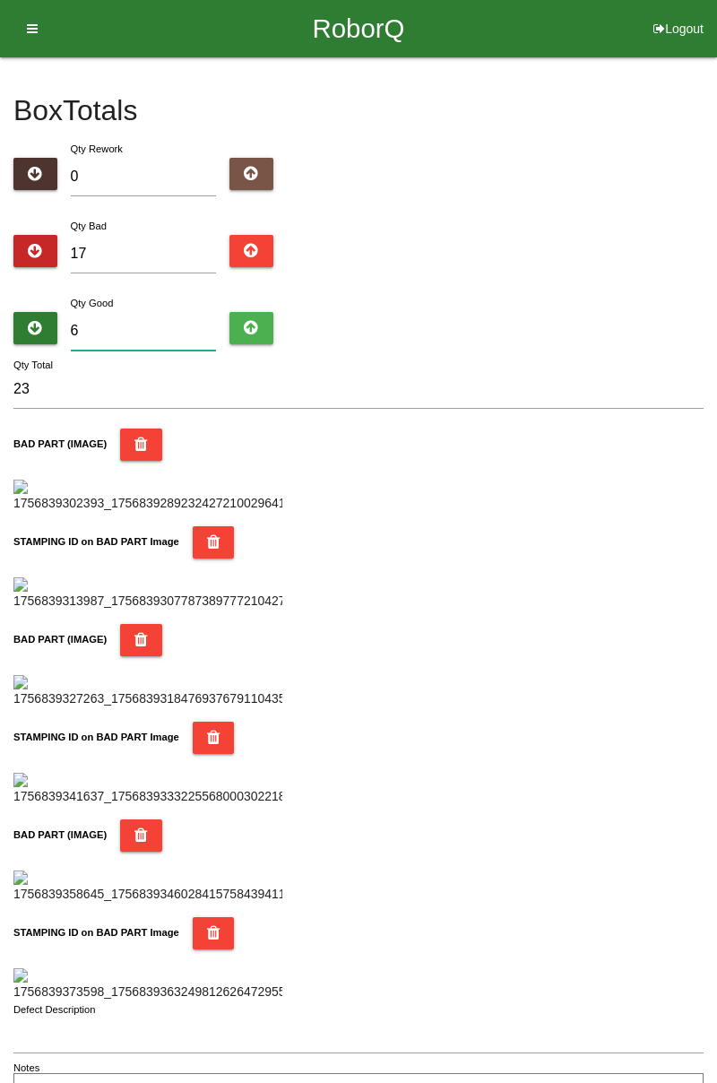
type input "68"
type input "85"
type input "6"
type input "23"
type input "67"
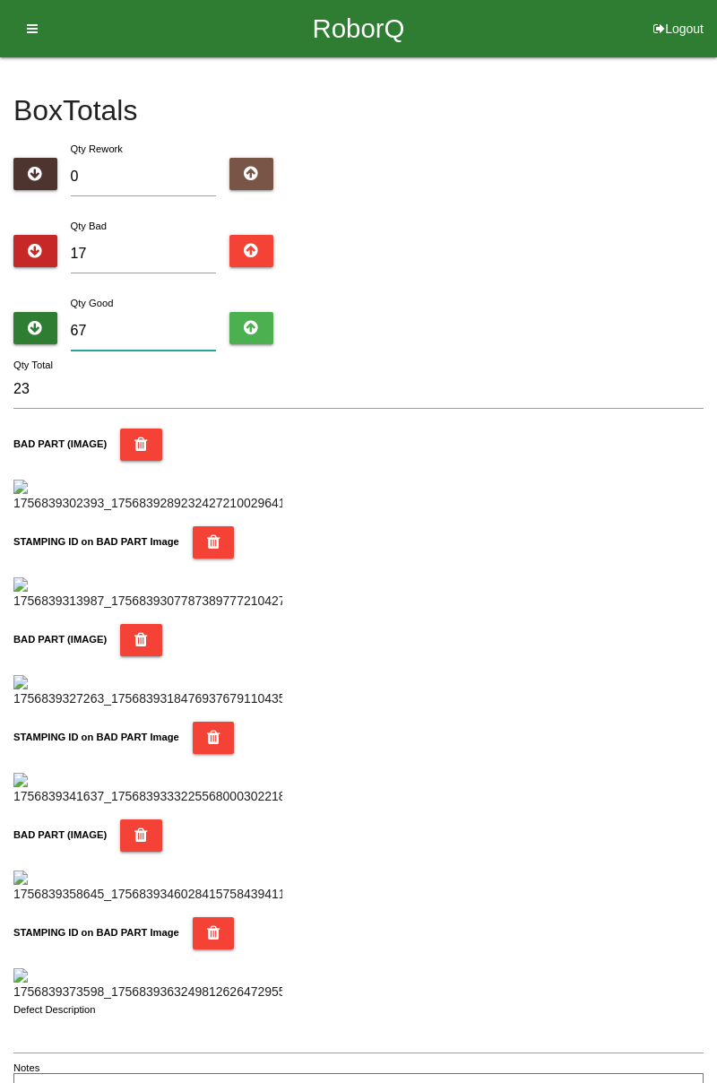
type input "84"
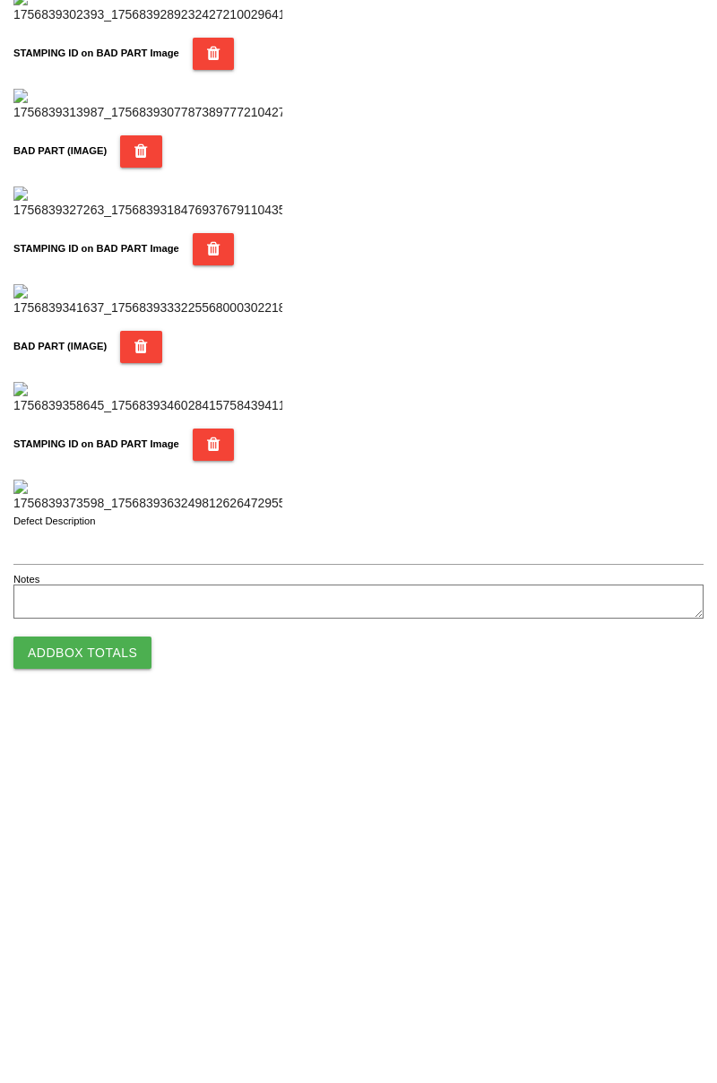
scroll to position [1570, 0]
type input "67"
click at [106, 1028] on button "Add Box Totals" at bounding box center [82, 1022] width 138 height 32
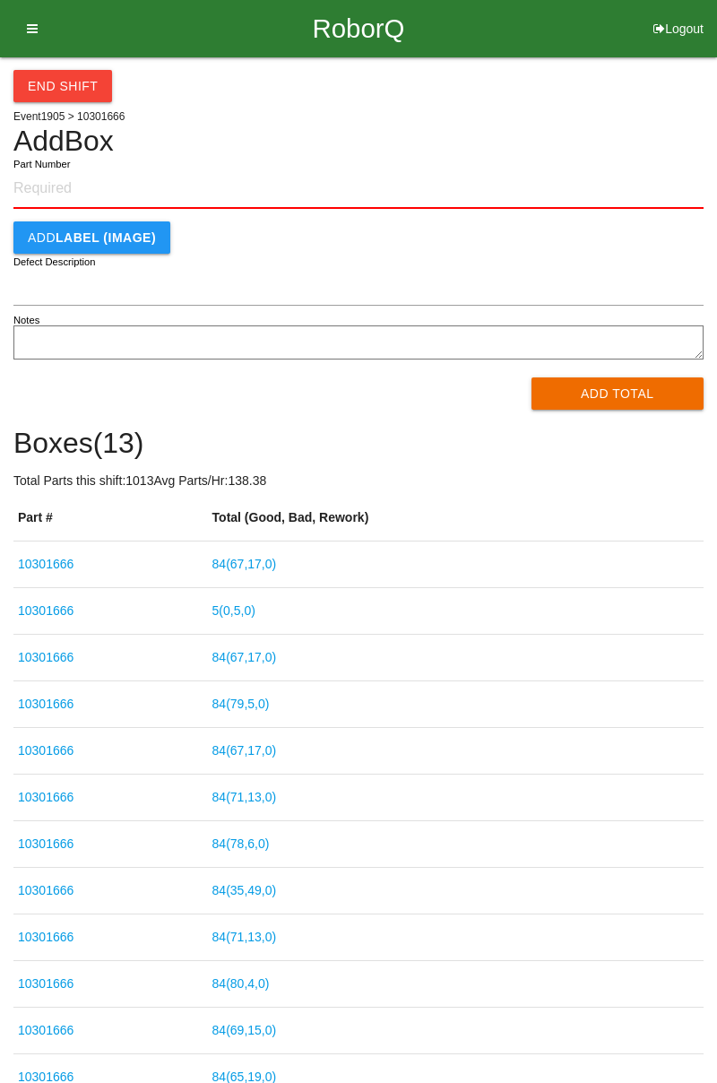
click at [255, 609] on link "5 ( 0 , 5 , 0 )" at bounding box center [233, 610] width 43 height 14
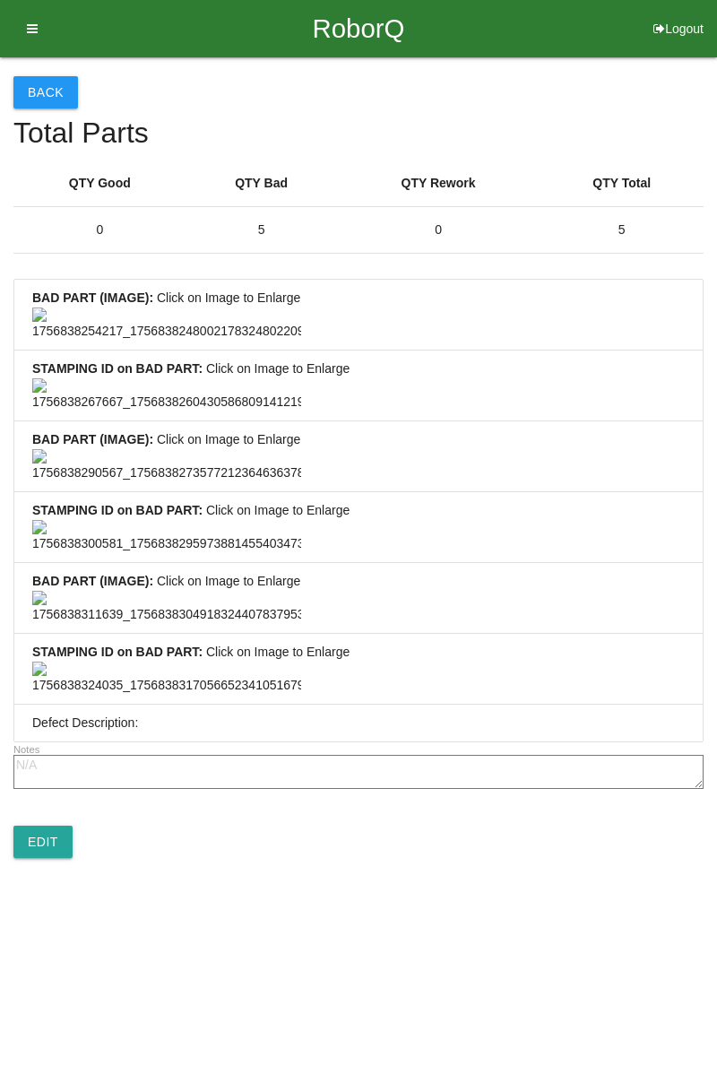
scroll to position [1333, 0]
click at [54, 858] on link "Edit" at bounding box center [42, 842] width 59 height 32
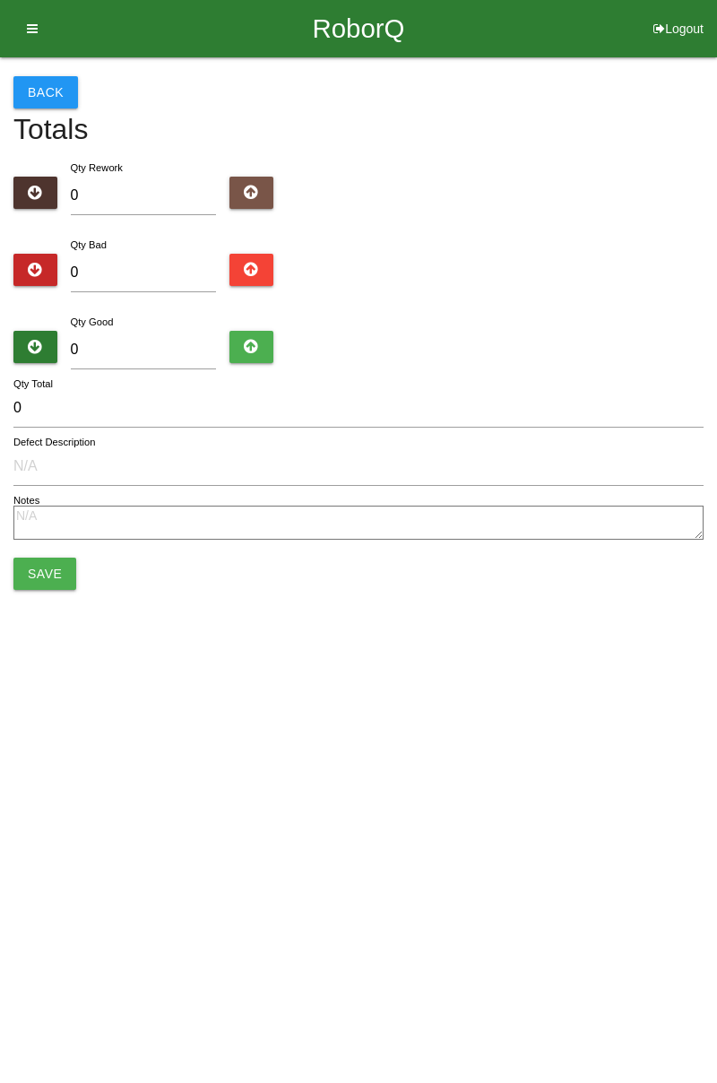
type input "5"
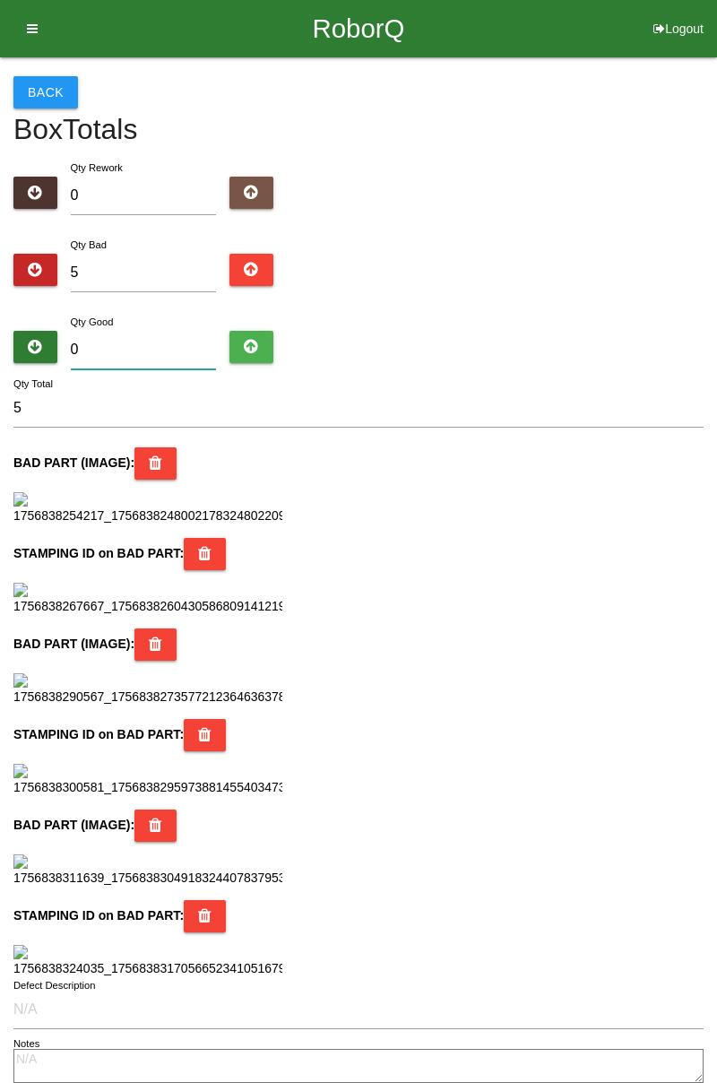
click at [154, 349] on input "0" at bounding box center [144, 350] width 146 height 39
type input "7"
type input "12"
type input "79"
type input "84"
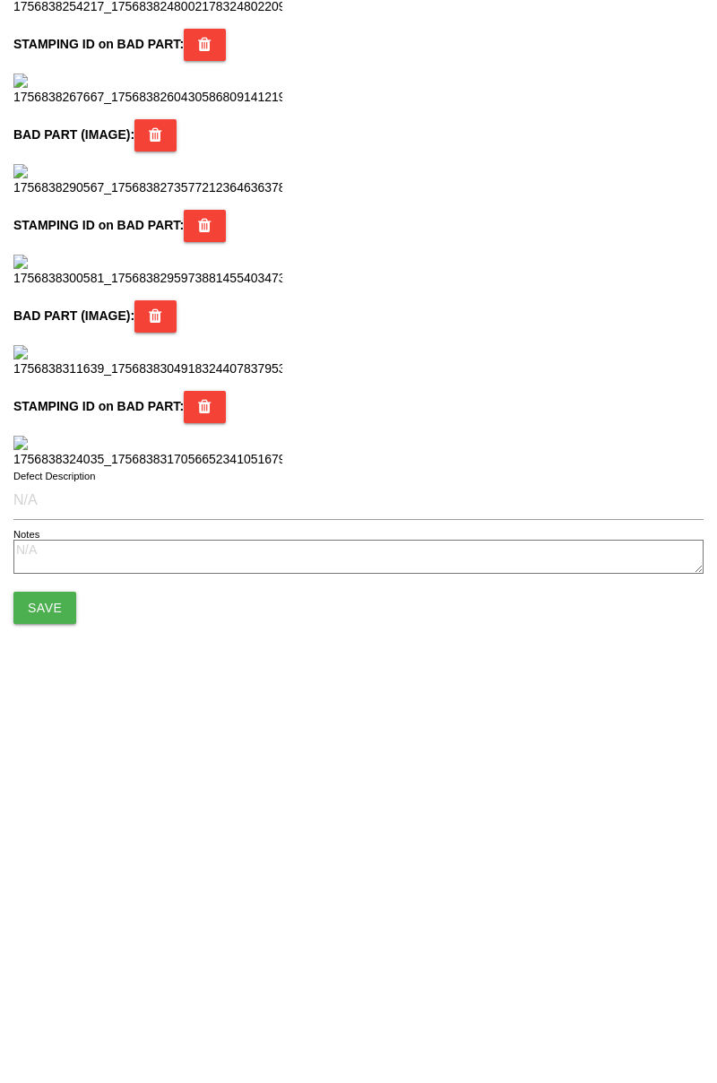
scroll to position [1592, 0]
type input "79"
click at [59, 974] on button "Save" at bounding box center [44, 977] width 63 height 32
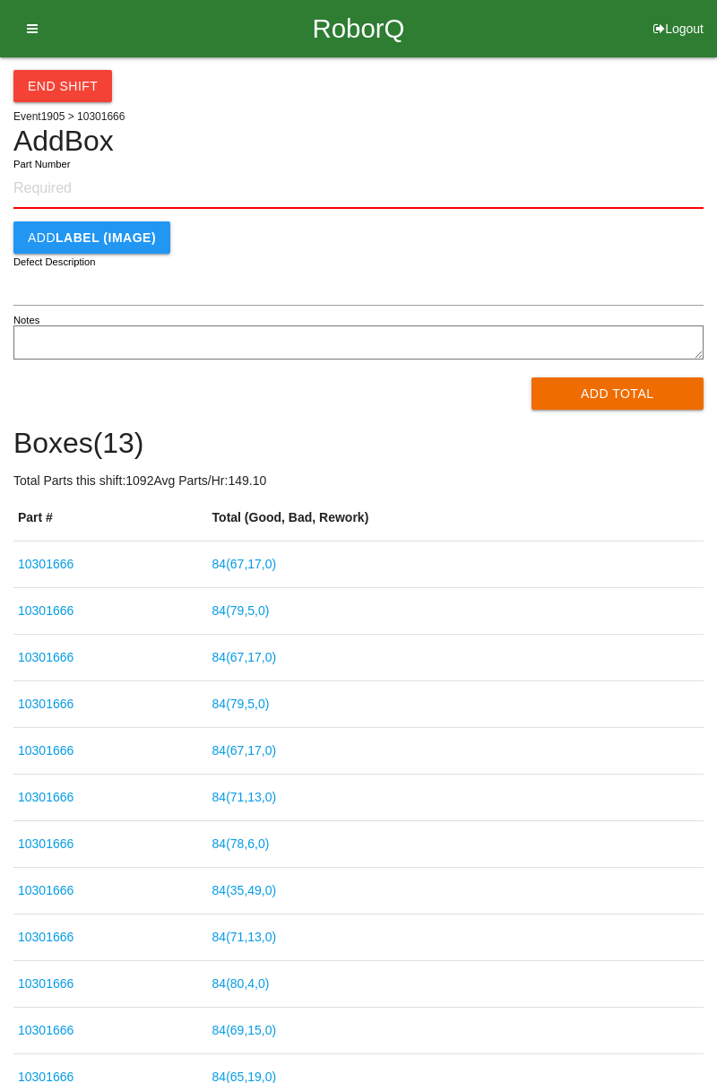
click at [69, 84] on button "End Shift" at bounding box center [62, 86] width 99 height 32
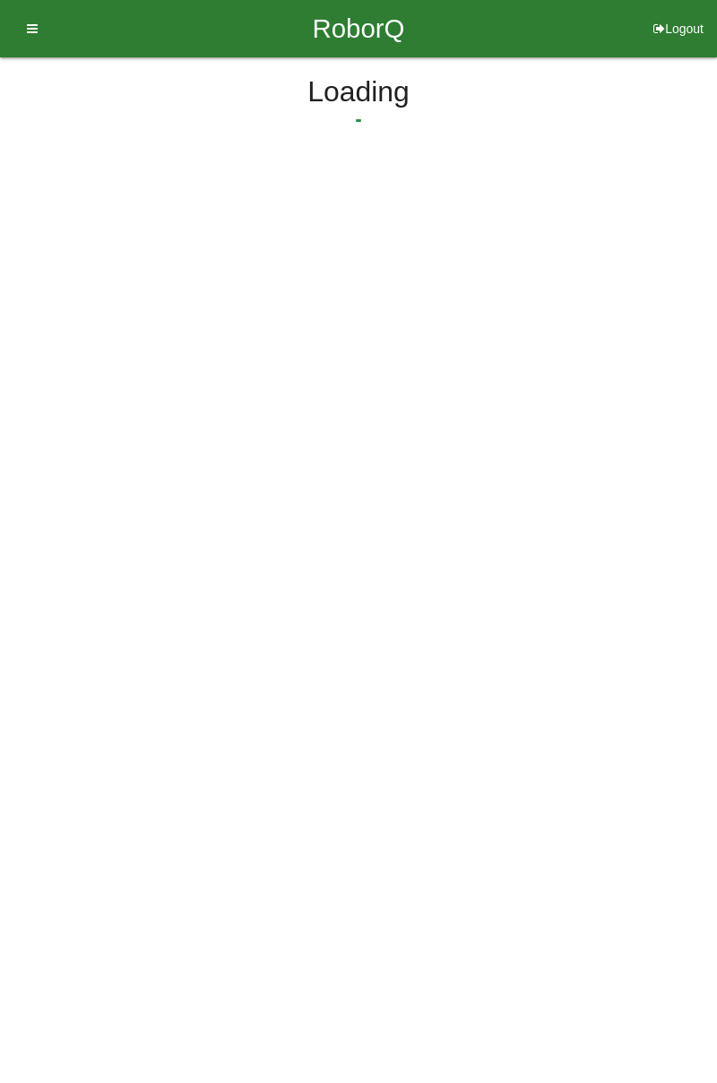
select select "3"
select select "30"
select select "2"
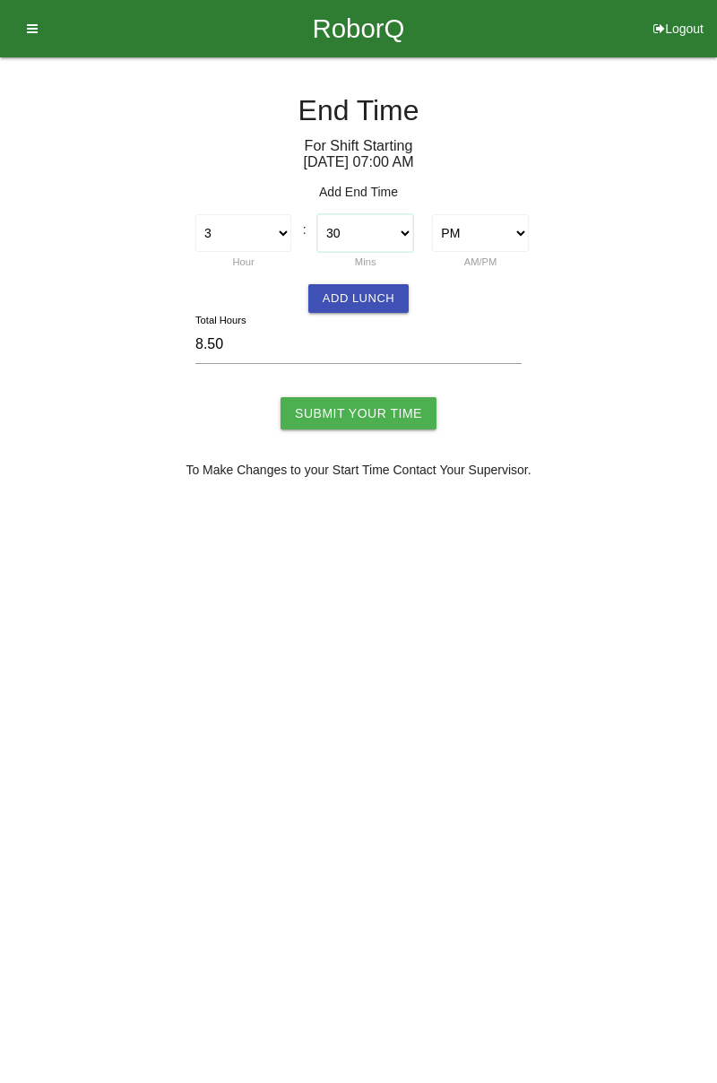
click at [411, 235] on select "00 01 02 03 04 05 06 07 08 09 10 11 12 13 14 15 16 17 18 19 20 21 22 23 24 25 2…" at bounding box center [365, 233] width 96 height 38
select select "0"
click at [317, 214] on select "00 01 02 03 04 05 06 07 08 09 10 11 12 13 14 15 16 17 18 19 20 21 22 23 24 25 2…" at bounding box center [365, 233] width 96 height 38
type input "8.00"
click at [372, 411] on input "Submit Your Time" at bounding box center [359, 413] width 156 height 32
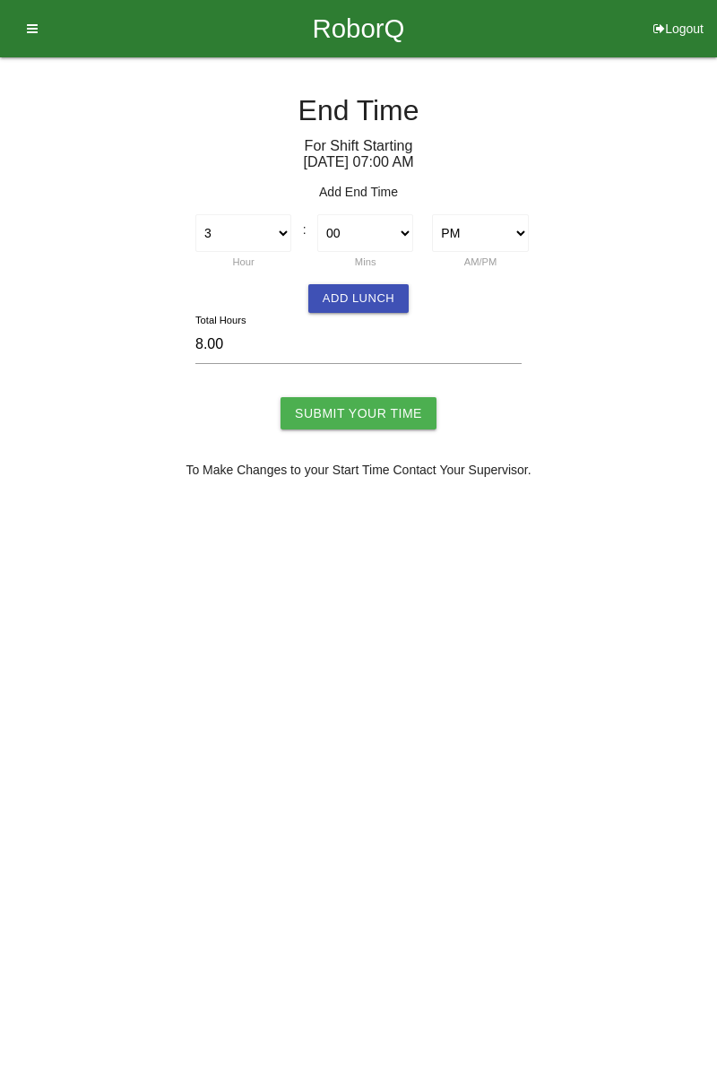
type input "Processing..."
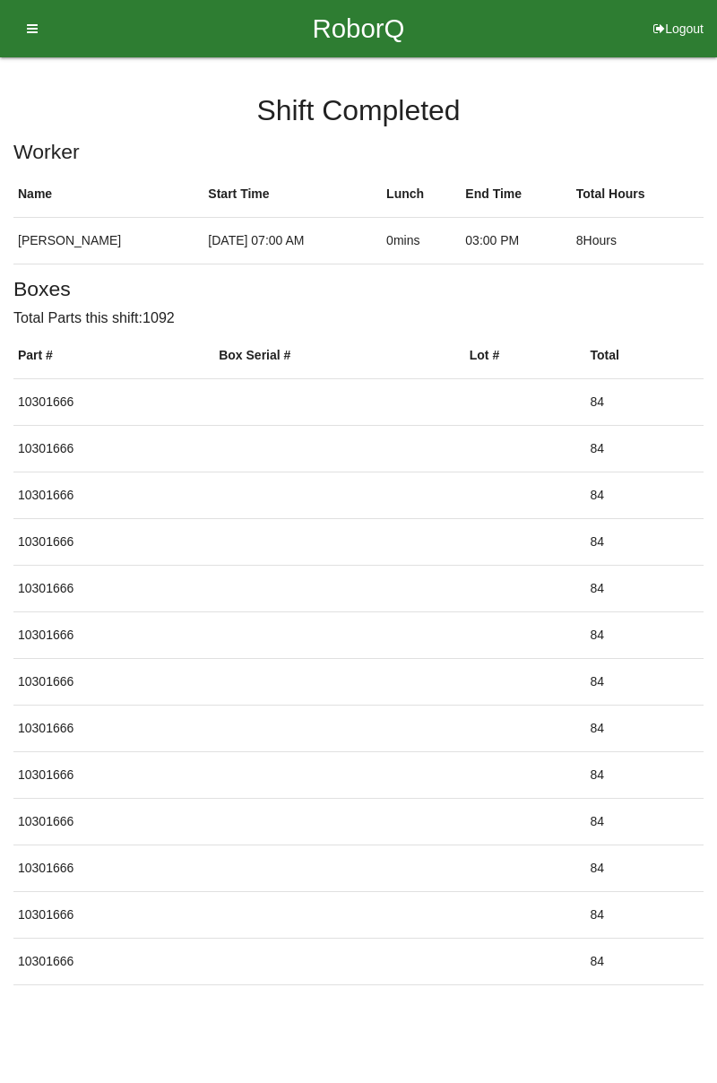
click at [672, 13] on button "Logout" at bounding box center [678, 6] width 77 height 13
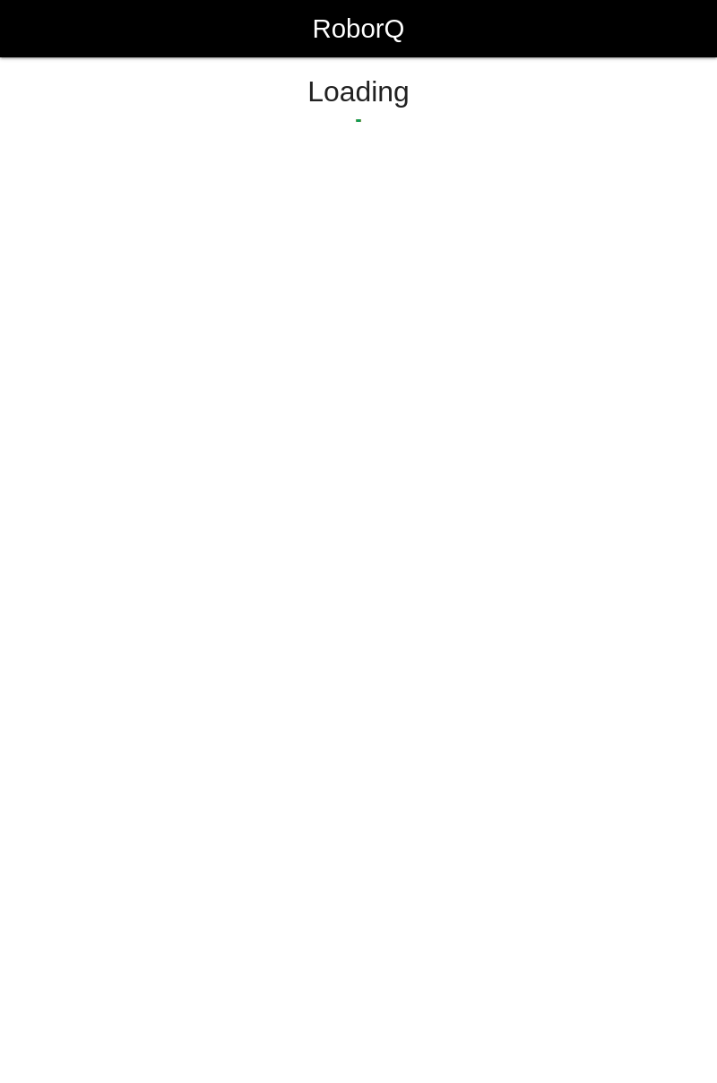
select select "Worker"
